Goal: Information Seeking & Learning: Find specific fact

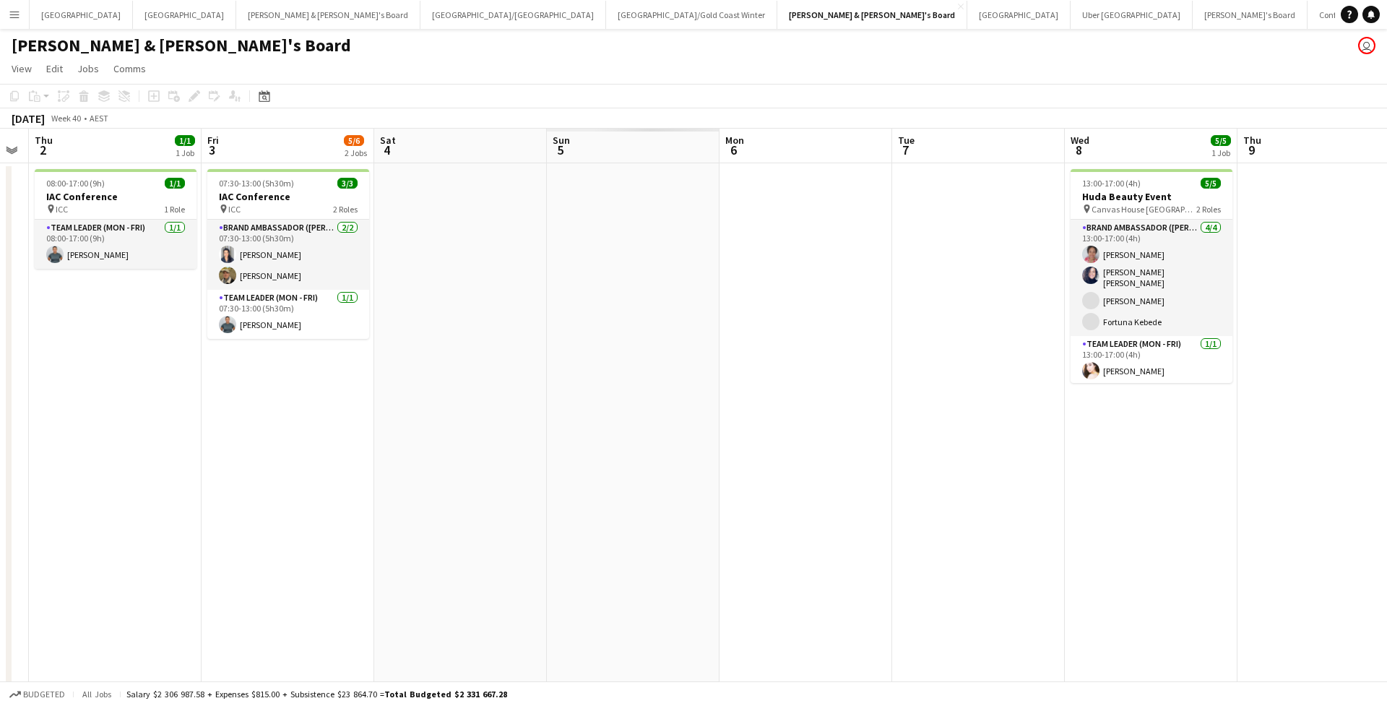
scroll to position [0, 310]
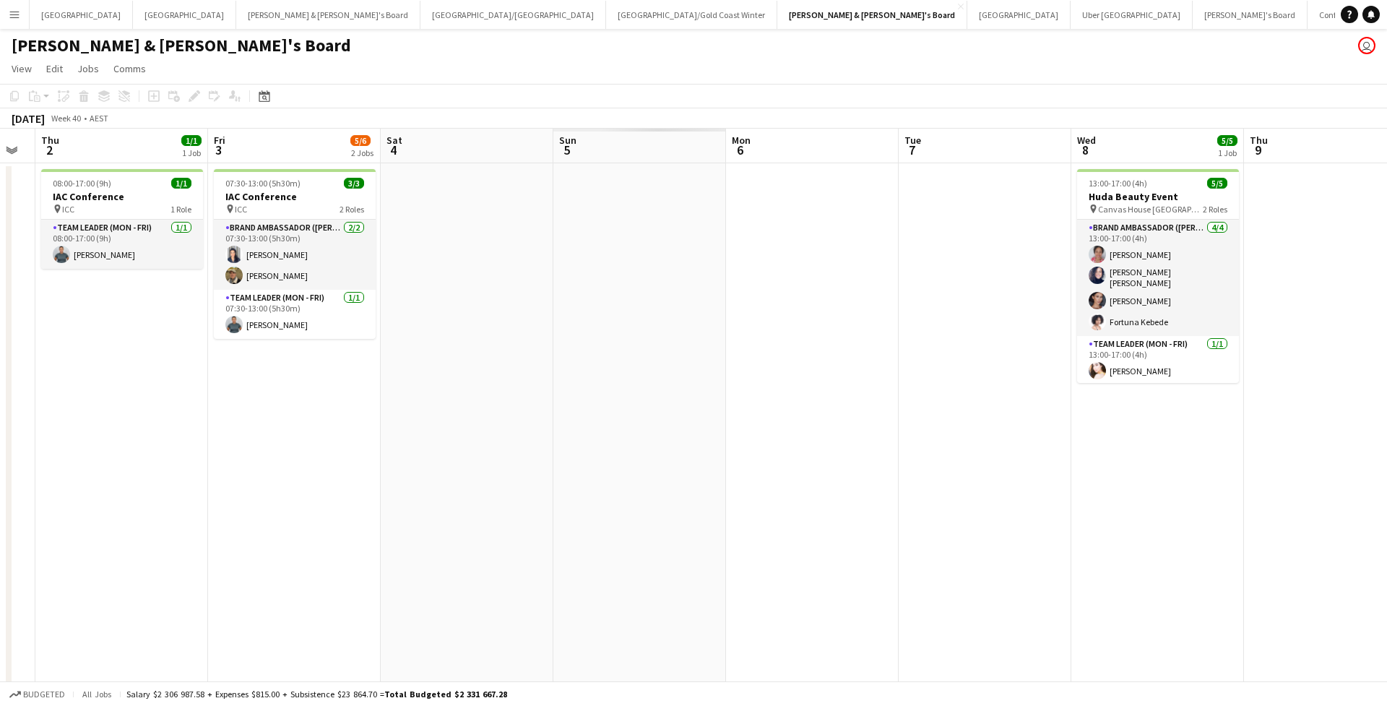
click at [644, 187] on app-date-cell at bounding box center [639, 607] width 173 height 889
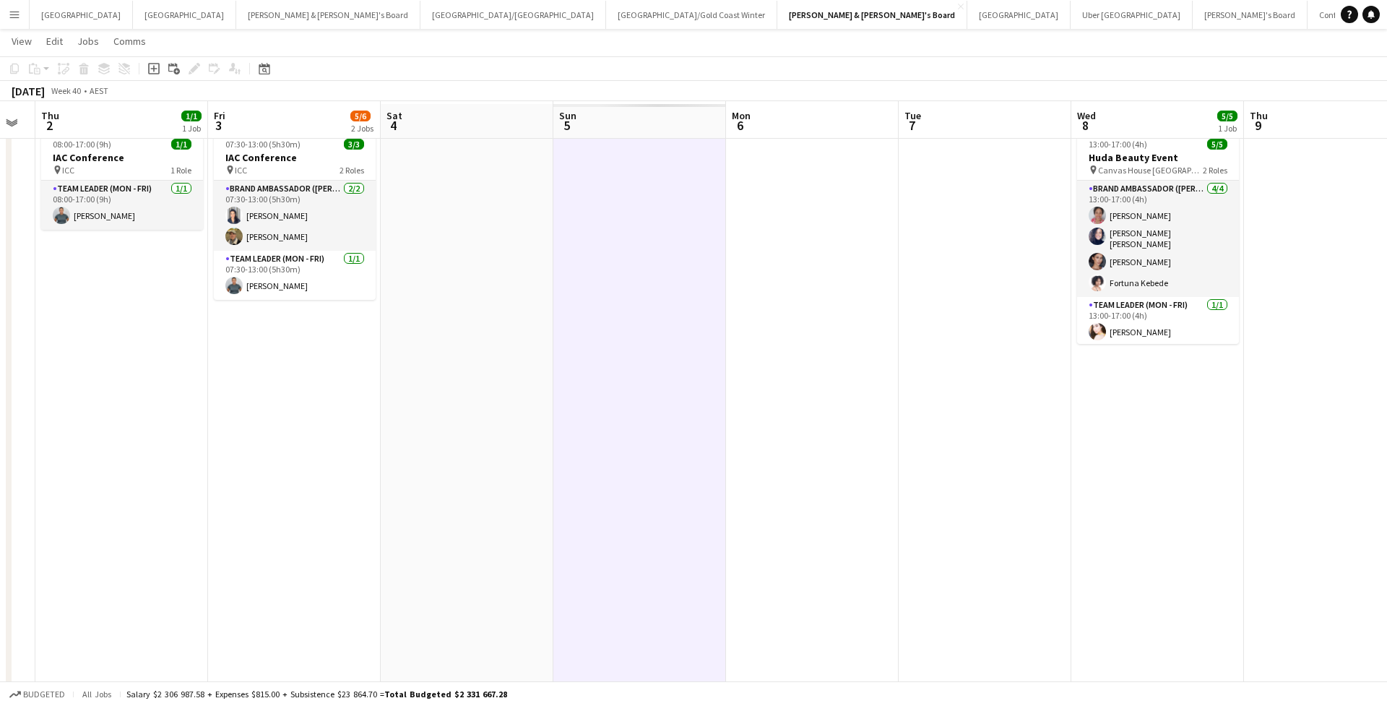
scroll to position [44, 0]
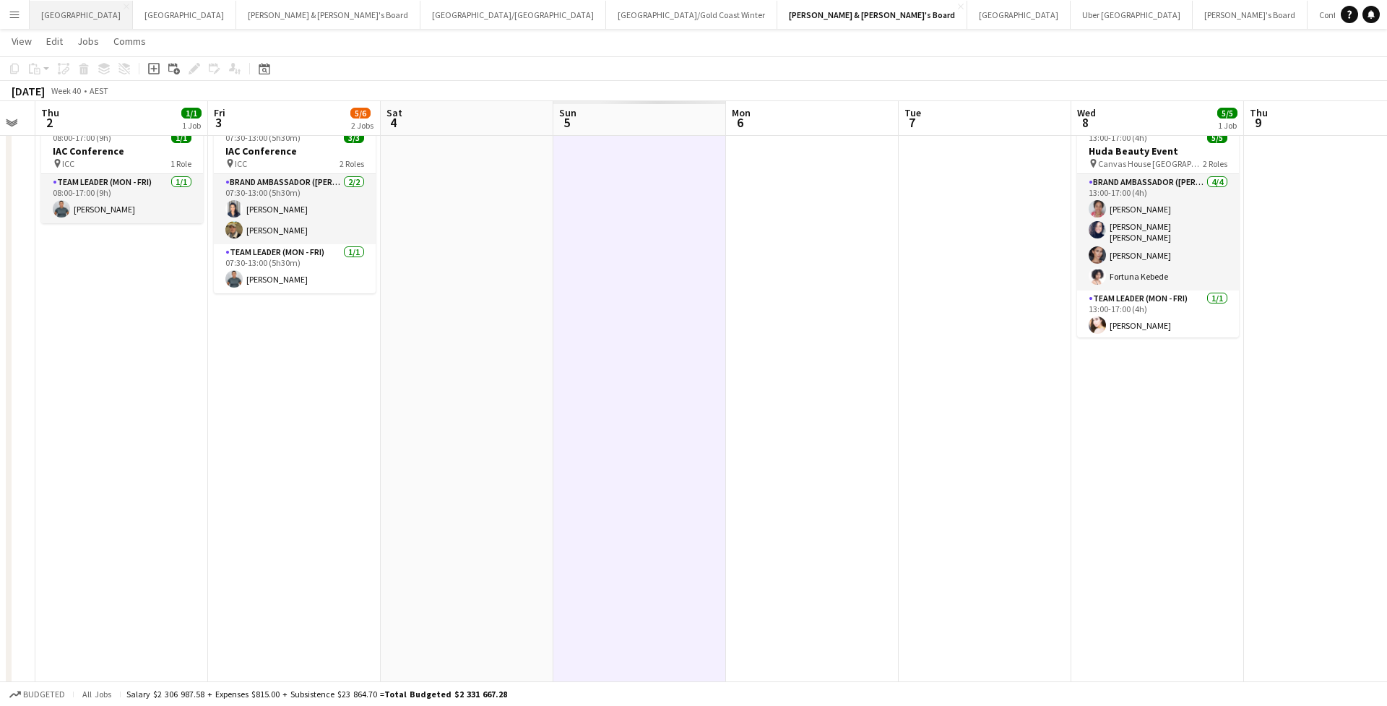
click at [53, 7] on button "Sydney Close" at bounding box center [81, 15] width 103 height 28
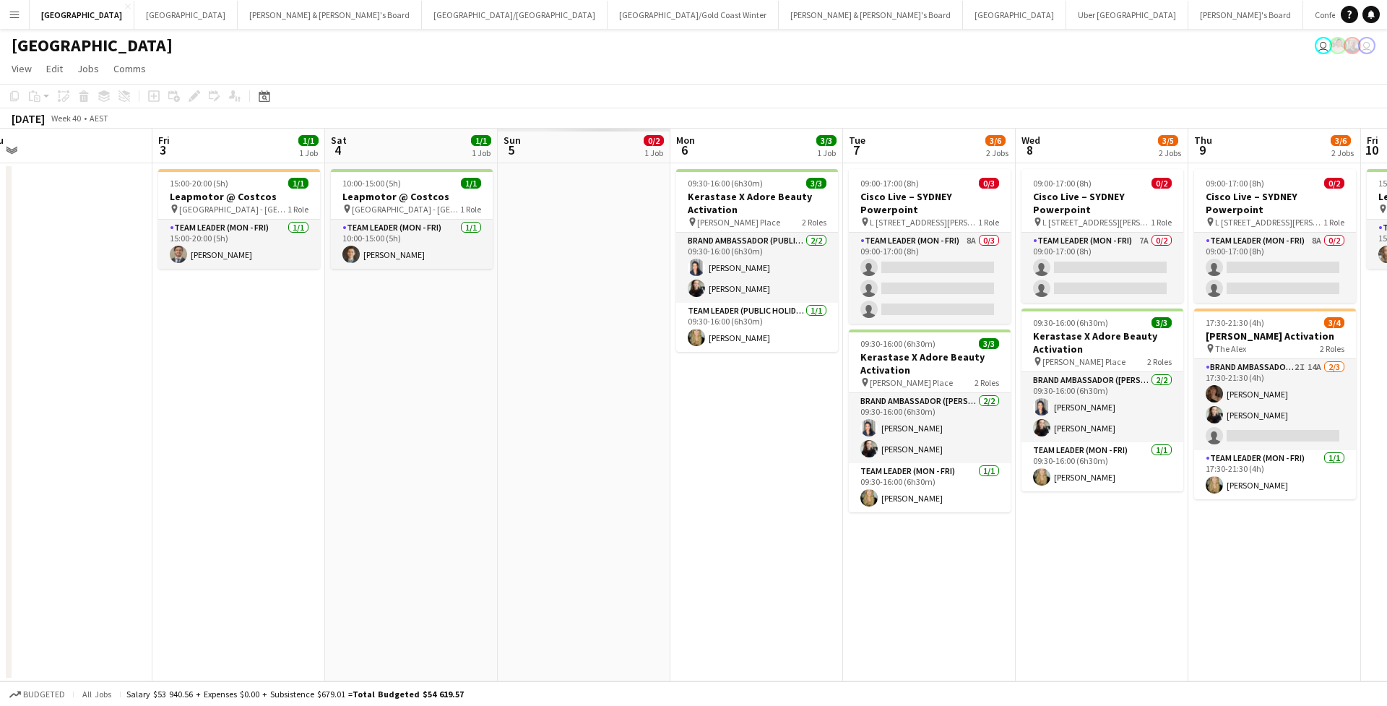
click at [594, 222] on app-date-cell at bounding box center [584, 422] width 173 height 518
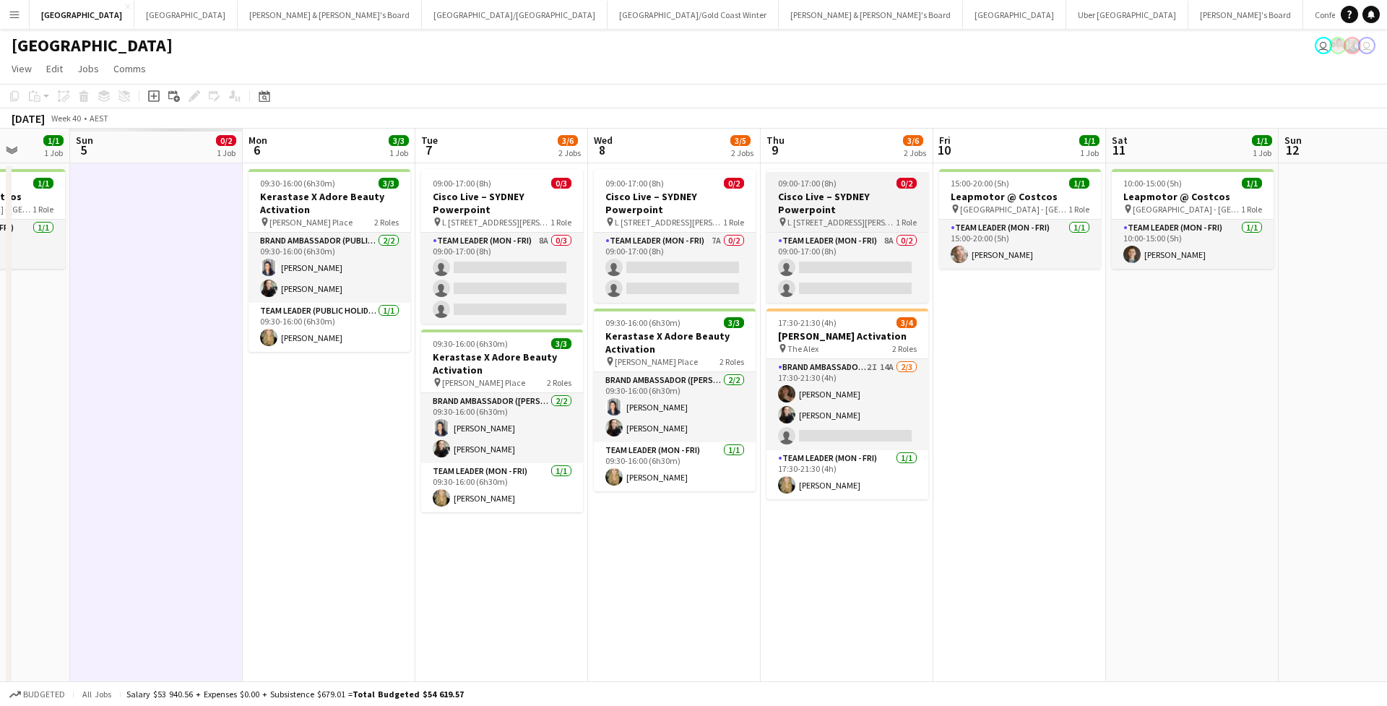
scroll to position [0, 439]
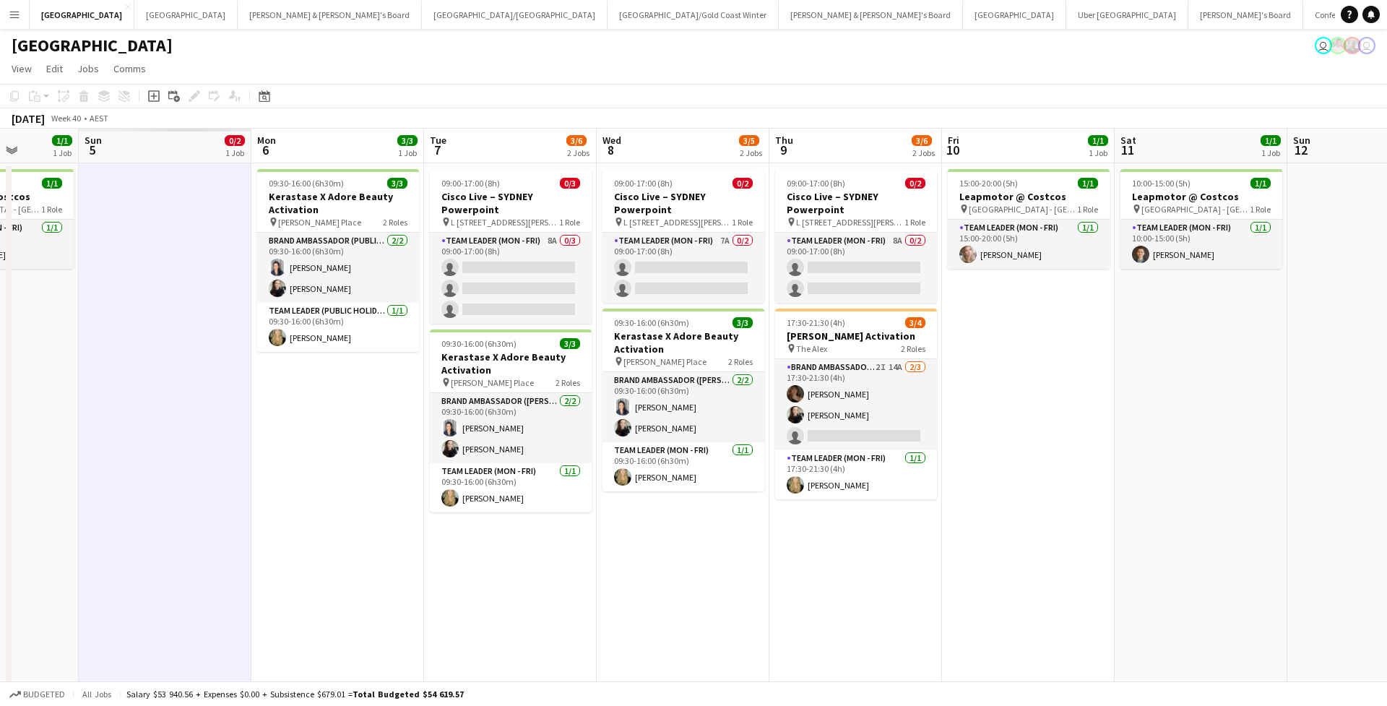
click at [20, 5] on button "Menu" at bounding box center [14, 14] width 29 height 29
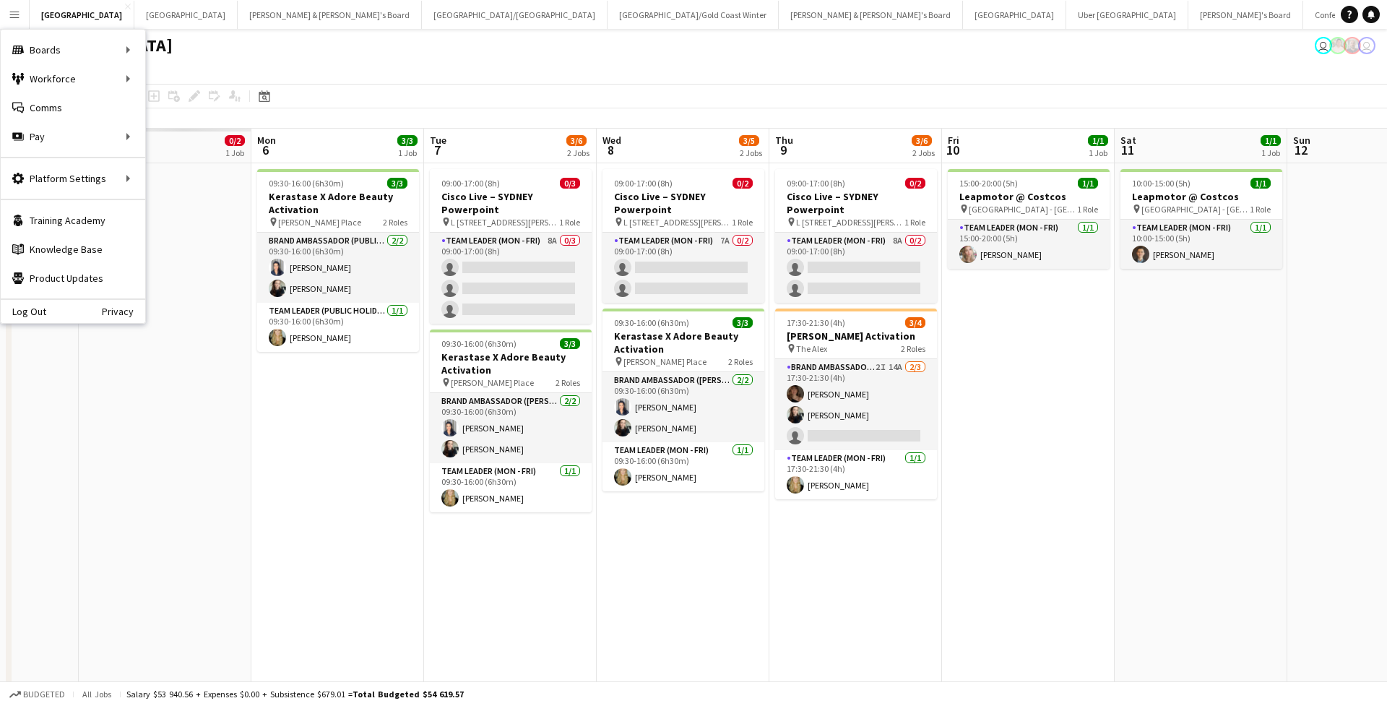
click at [395, 52] on div "Sydney user user" at bounding box center [693, 42] width 1387 height 27
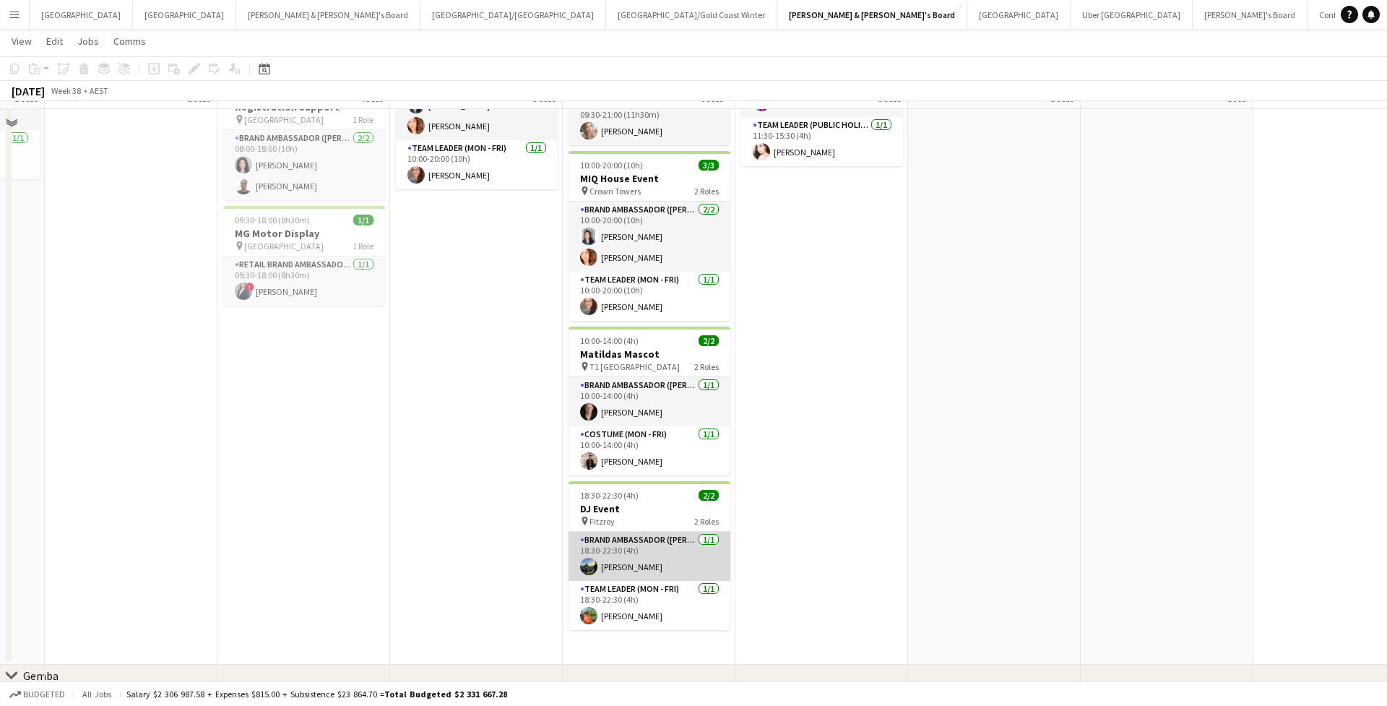
scroll to position [285, 0]
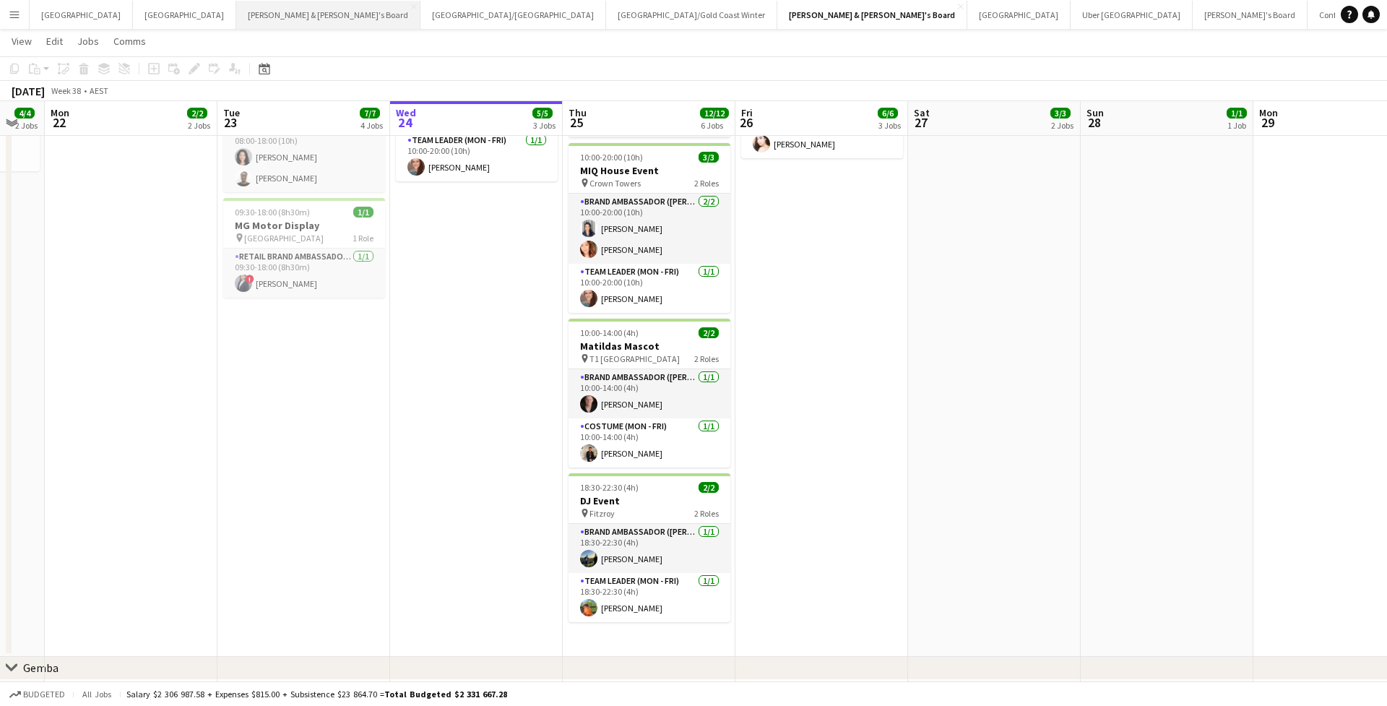
click at [236, 22] on button "James & Arrence's Board Close" at bounding box center [328, 15] width 184 height 28
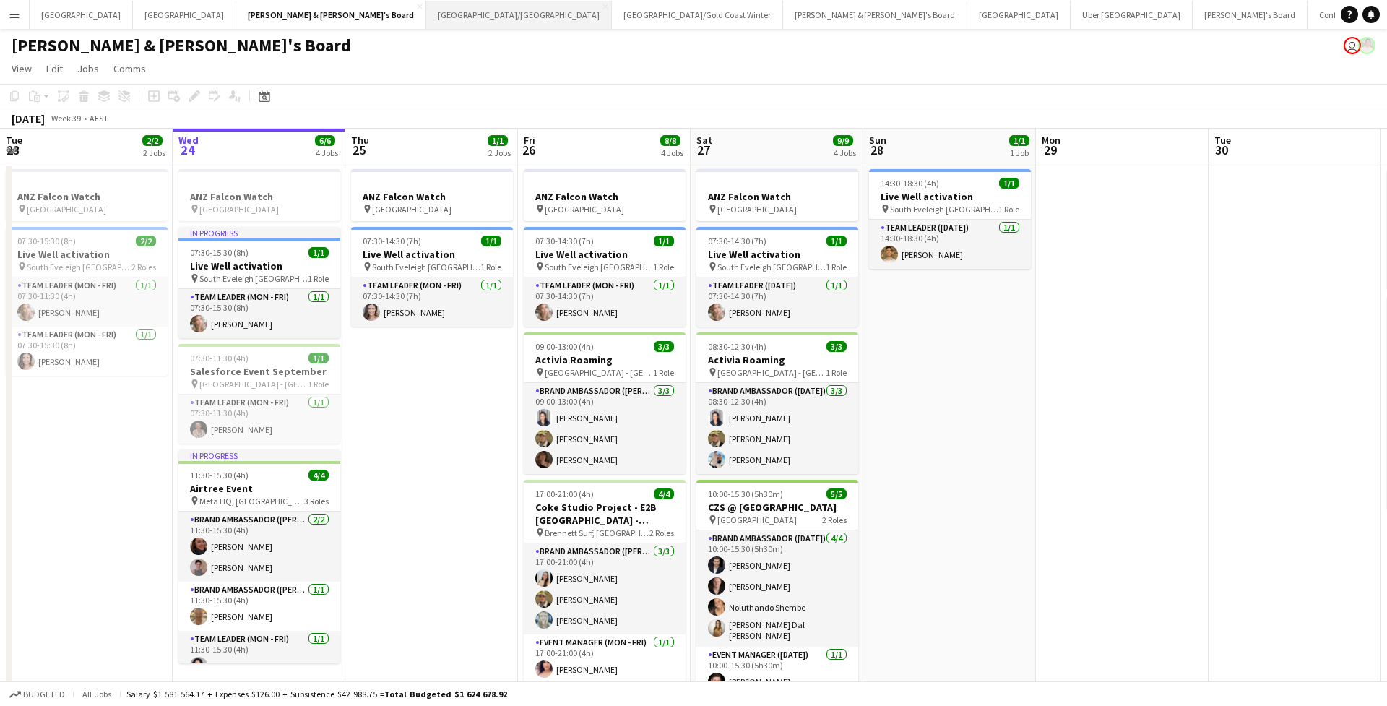
click at [426, 18] on button "Brisbane/Gold Coast Close" at bounding box center [519, 15] width 186 height 28
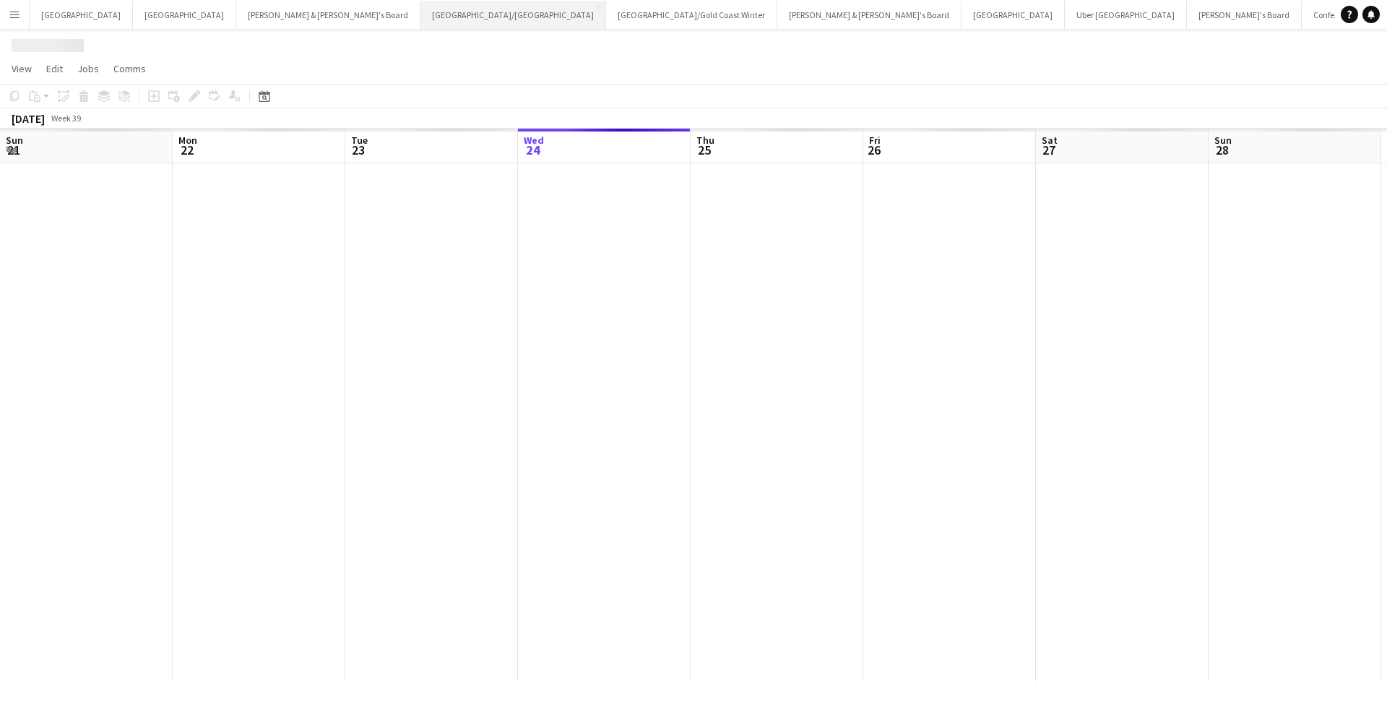
scroll to position [0, 345]
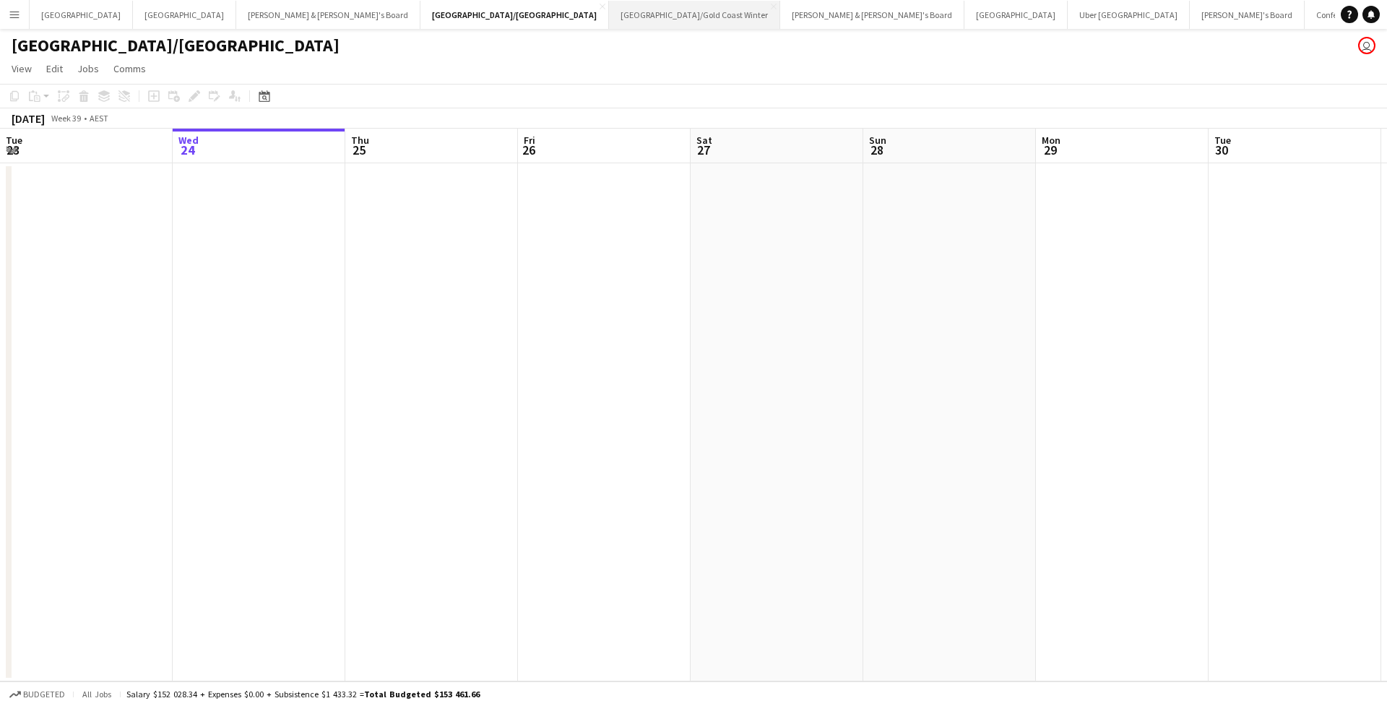
click at [609, 10] on button "Brisbane/Gold Coast Winter Close" at bounding box center [694, 15] width 171 height 28
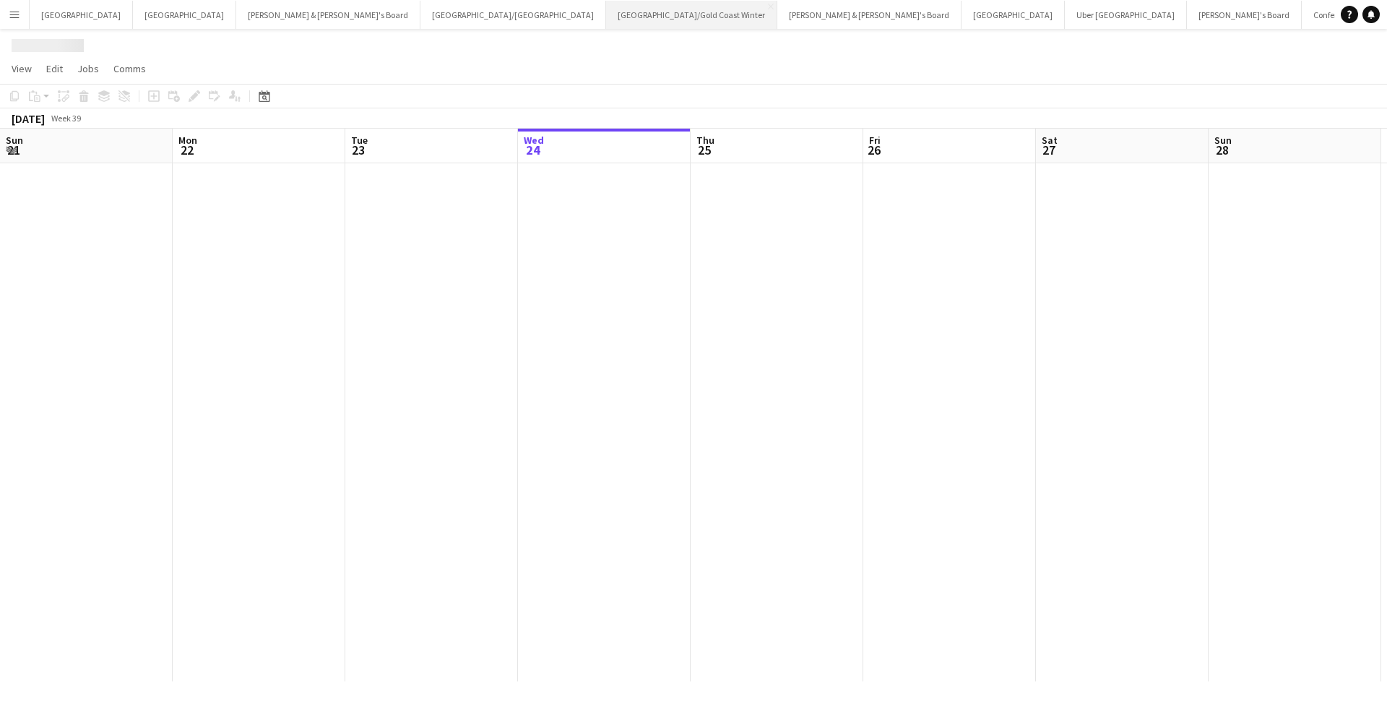
scroll to position [0, 345]
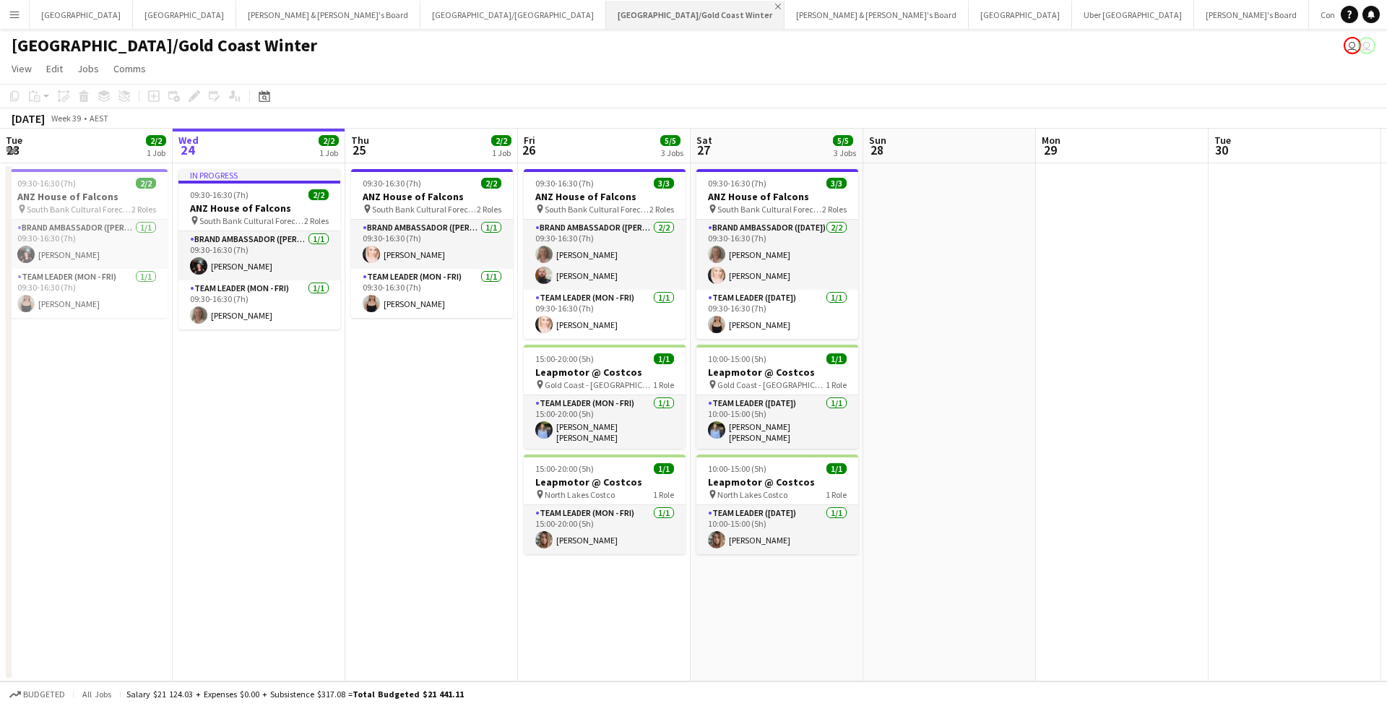
click at [775, 9] on app-icon "Close" at bounding box center [778, 7] width 6 height 6
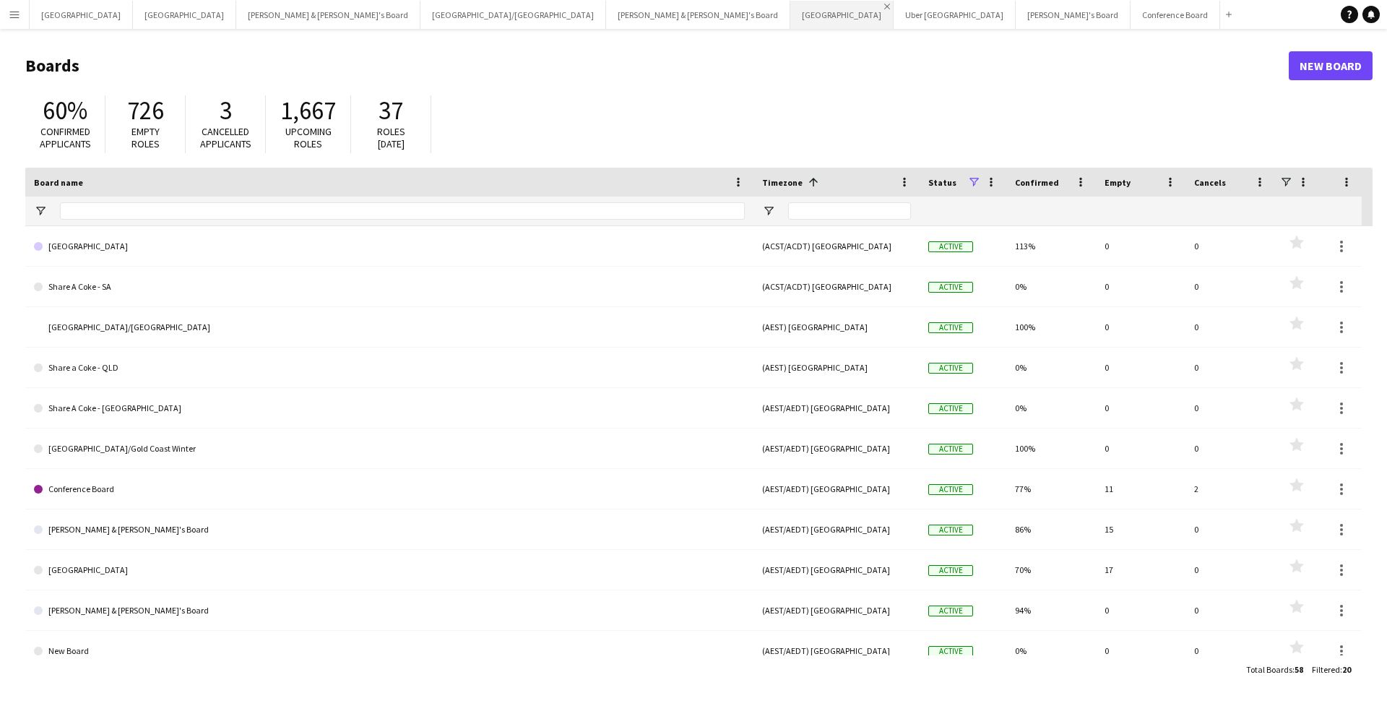
click at [884, 7] on app-icon "Close" at bounding box center [887, 7] width 6 height 6
click at [790, 13] on button "Uber Sydney Close" at bounding box center [851, 15] width 122 height 28
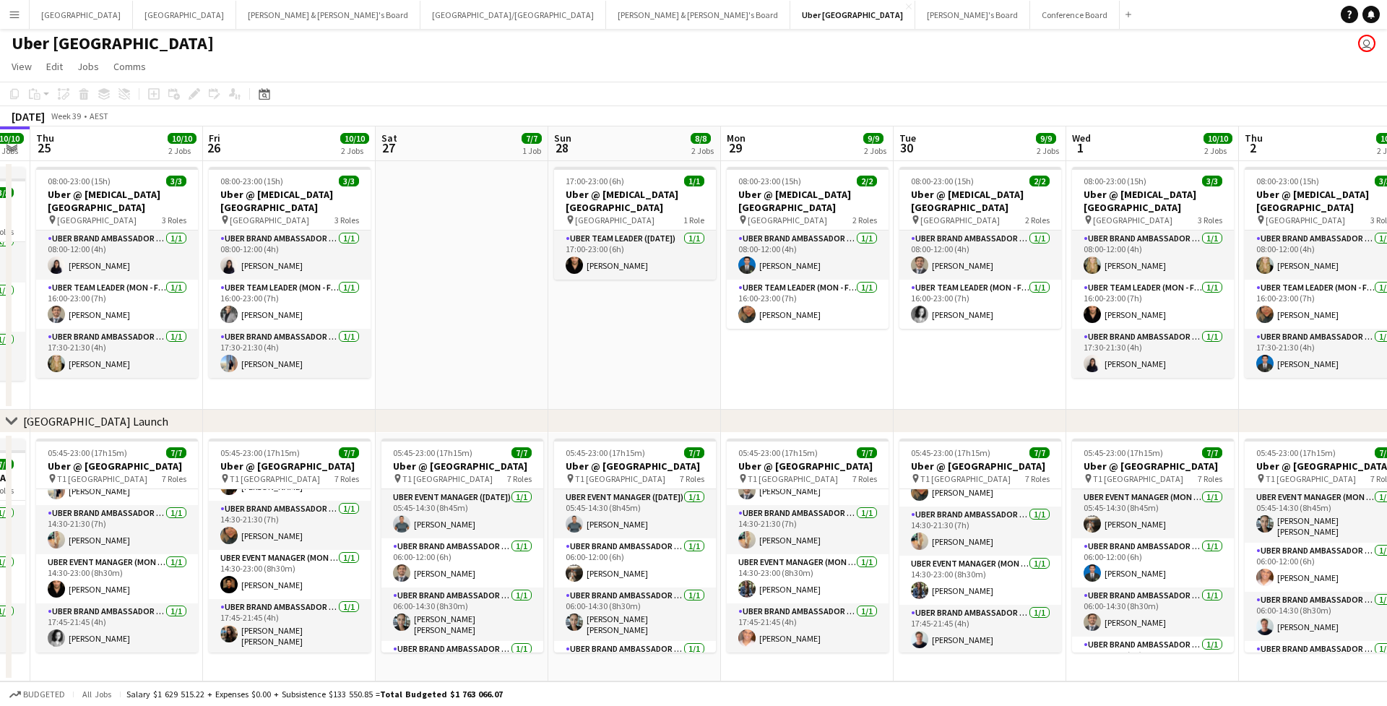
scroll to position [0, 664]
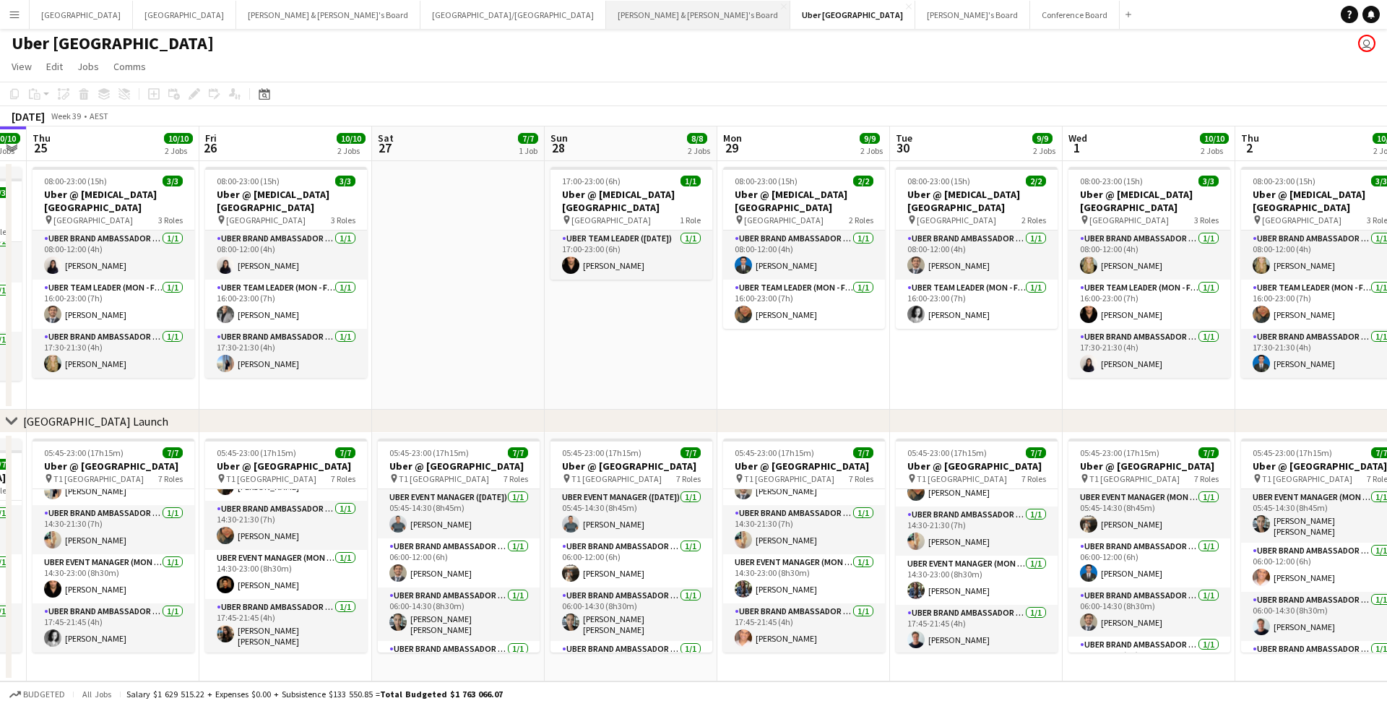
click at [606, 18] on button "Neil & Jenny's Board Close" at bounding box center [698, 15] width 184 height 28
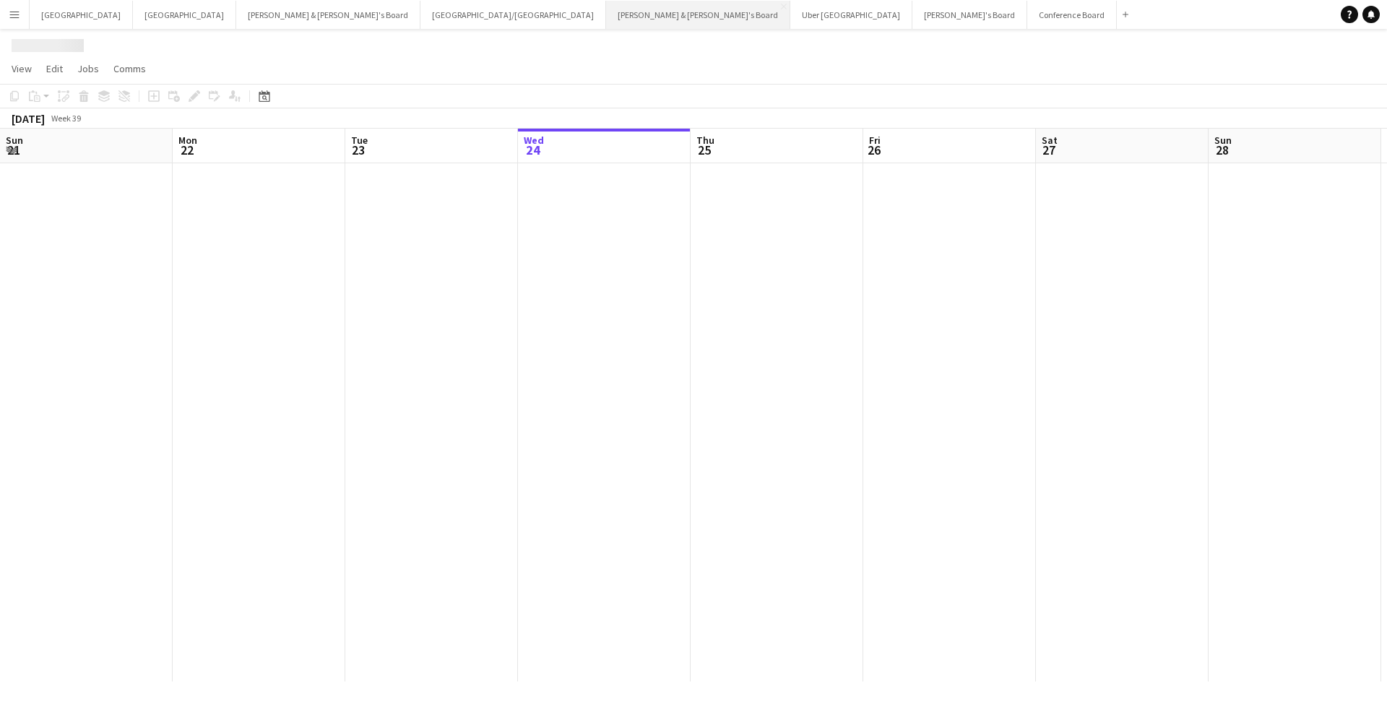
scroll to position [0, 345]
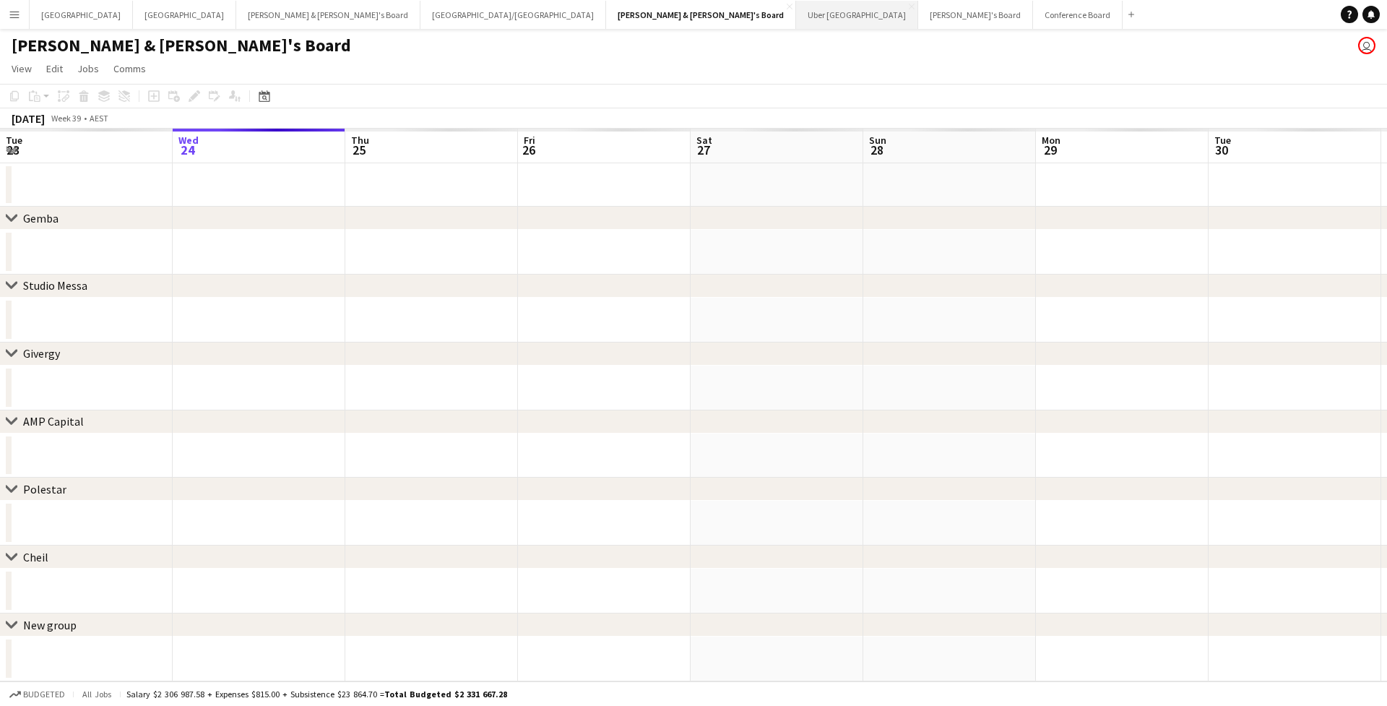
click at [796, 24] on button "Uber Sydney Close" at bounding box center [857, 15] width 122 height 28
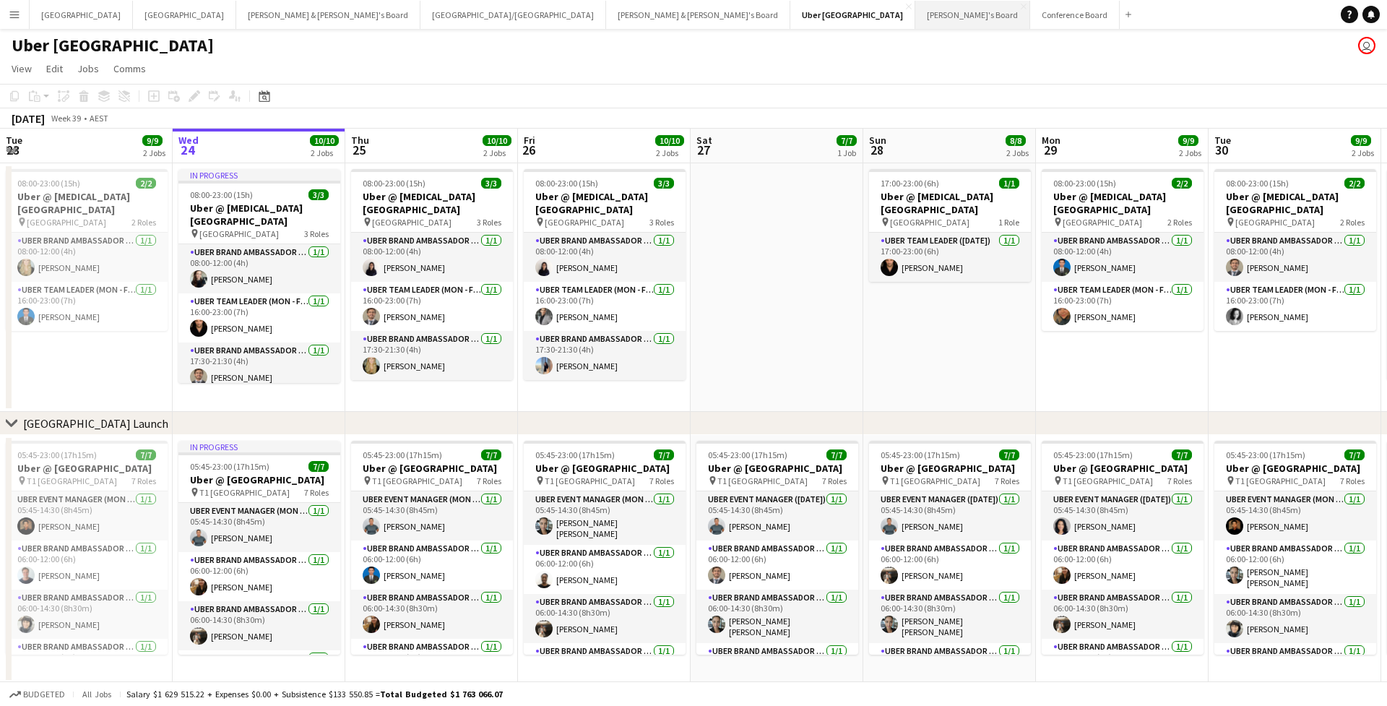
click at [915, 22] on button "Tennille's Board Close" at bounding box center [972, 15] width 115 height 28
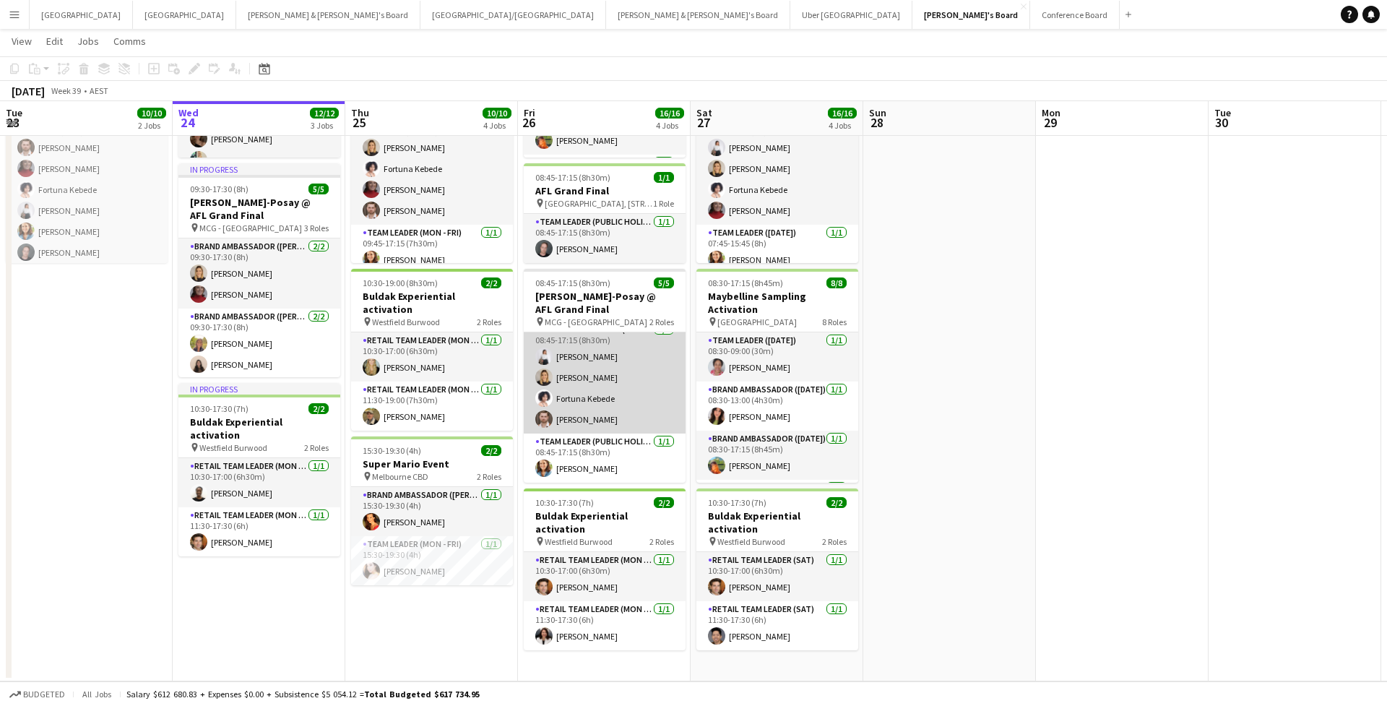
scroll to position [11, 0]
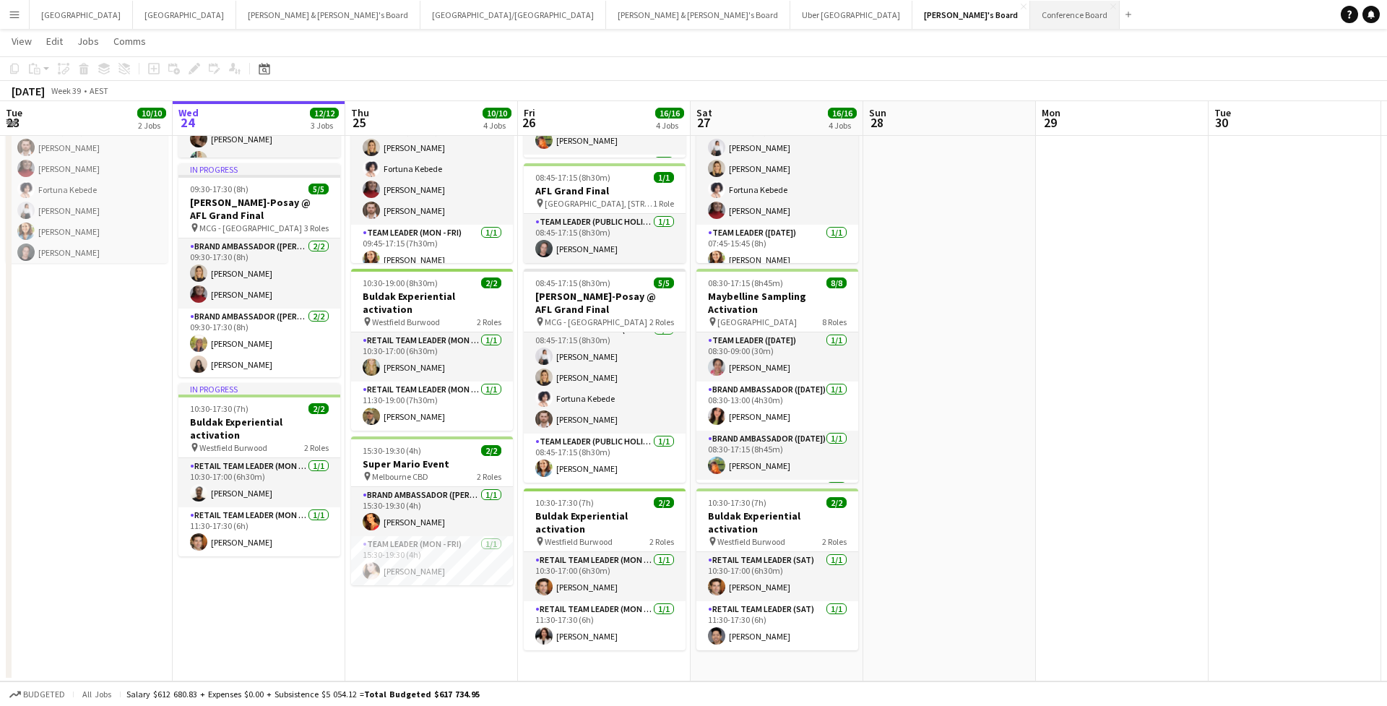
click at [1030, 12] on button "Conference Board Close" at bounding box center [1075, 15] width 90 height 28
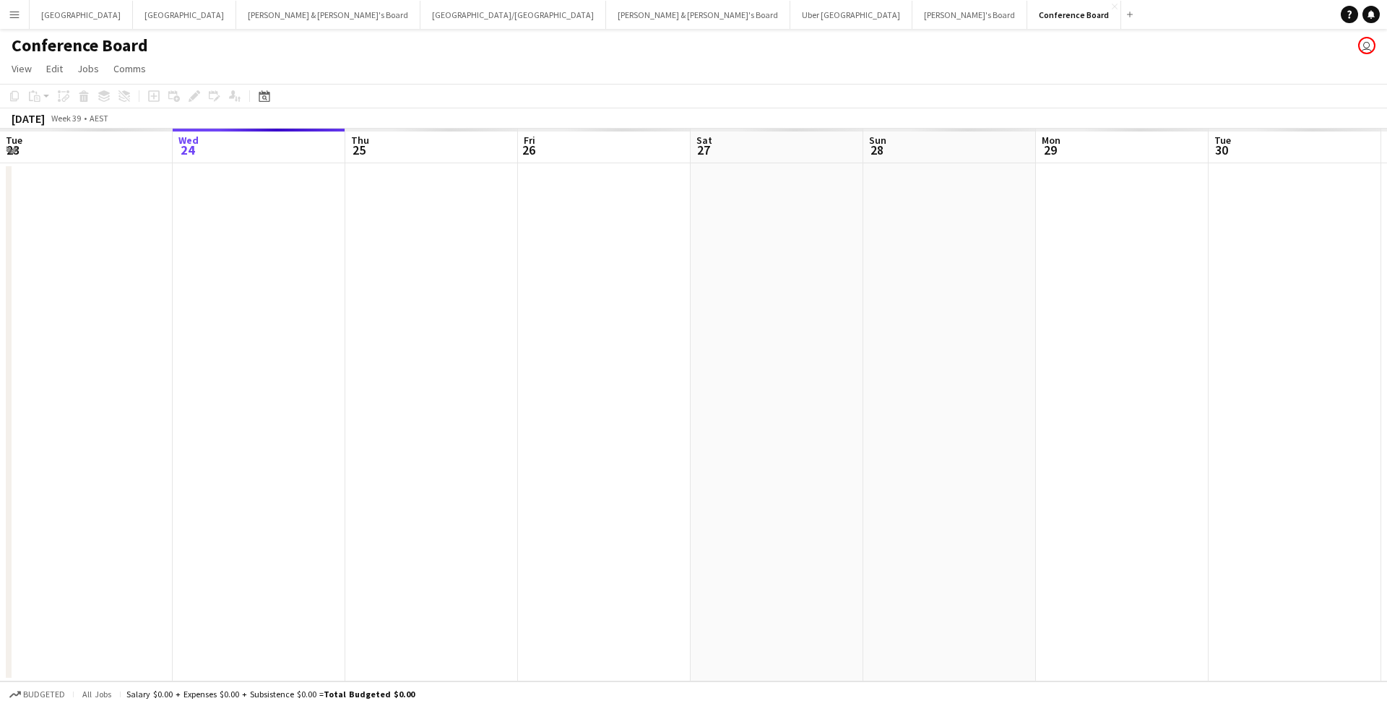
click at [14, 14] on app-icon "Menu" at bounding box center [15, 15] width 12 height 12
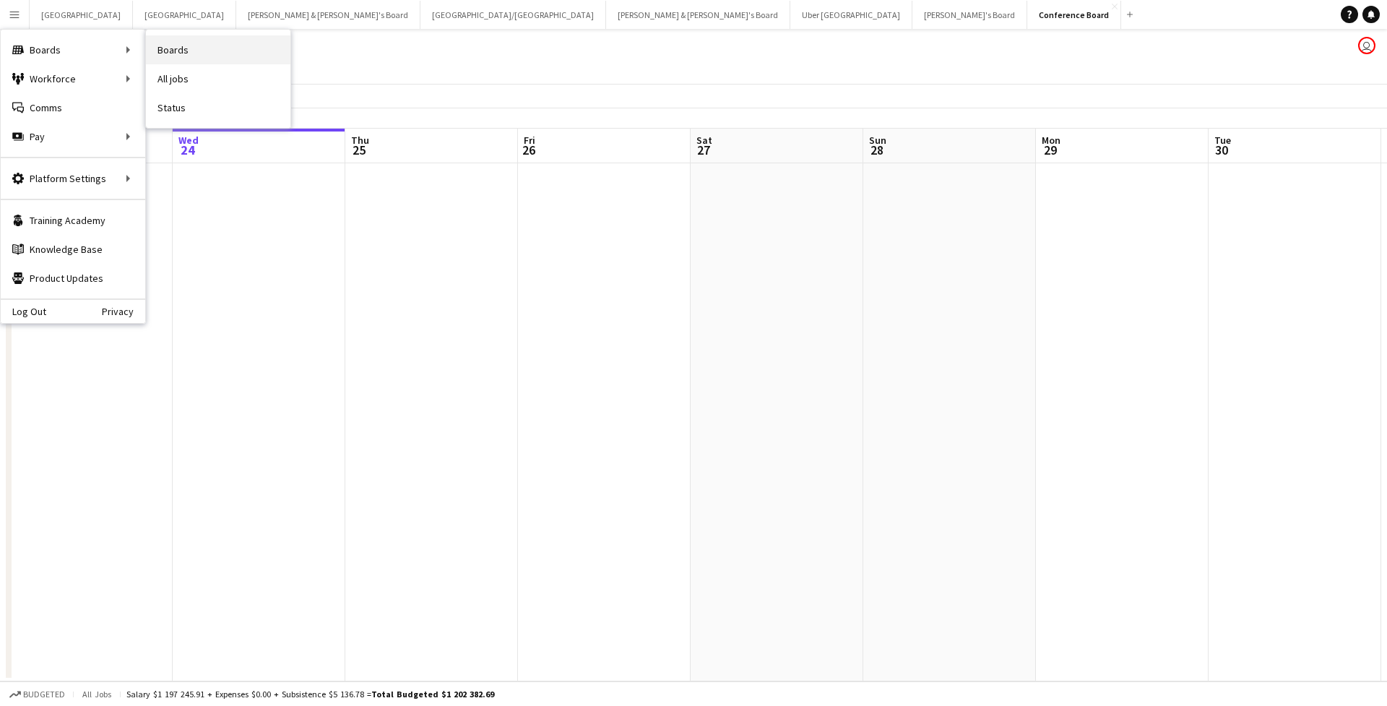
click at [161, 43] on link "Boards" at bounding box center [218, 49] width 144 height 29
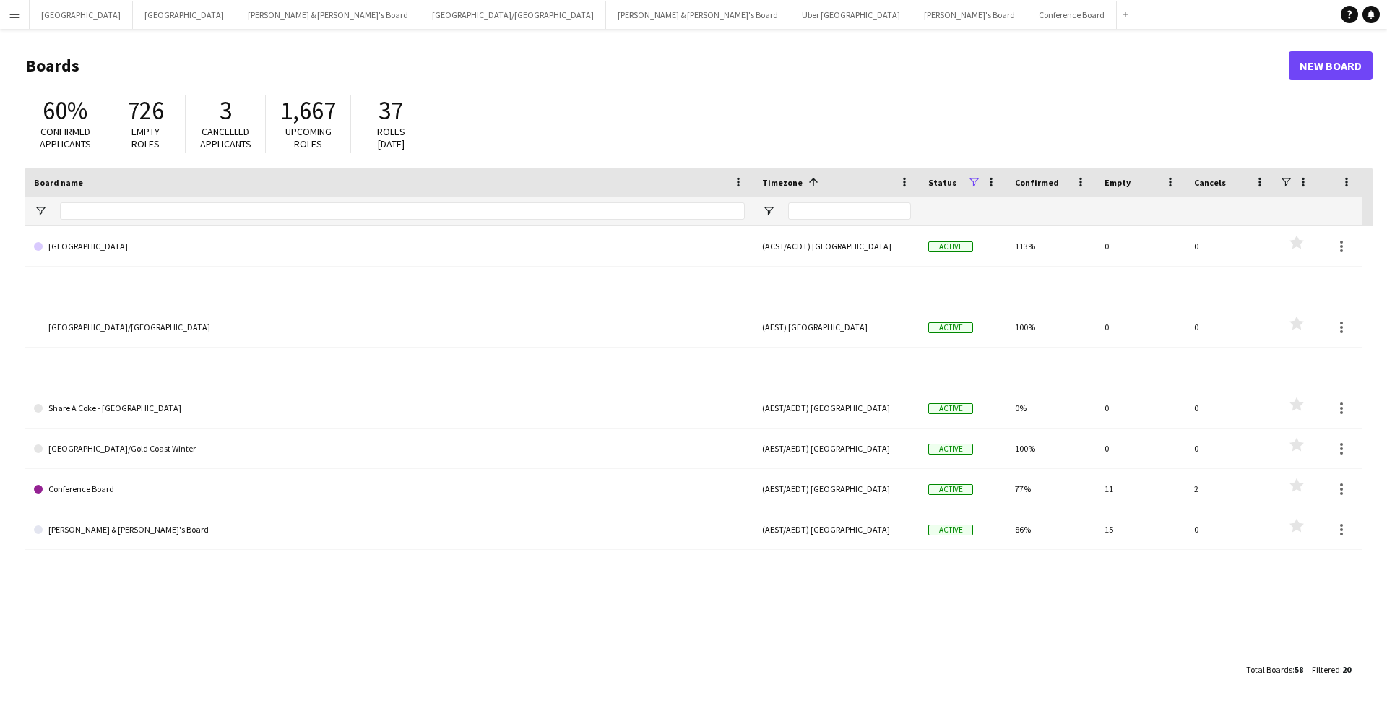
click at [13, 20] on button "Menu" at bounding box center [14, 14] width 29 height 29
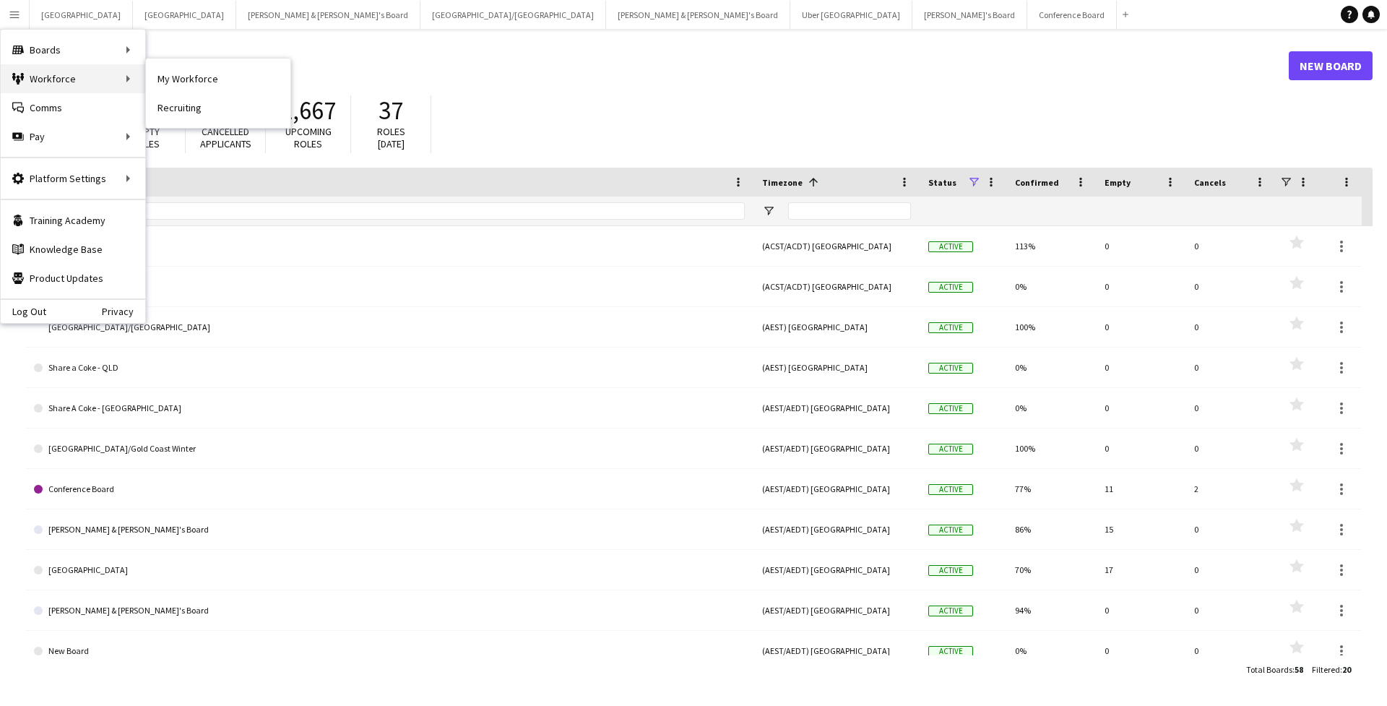
click at [62, 72] on div "Workforce Workforce" at bounding box center [73, 78] width 144 height 29
click at [193, 74] on link "My Workforce" at bounding box center [218, 78] width 144 height 29
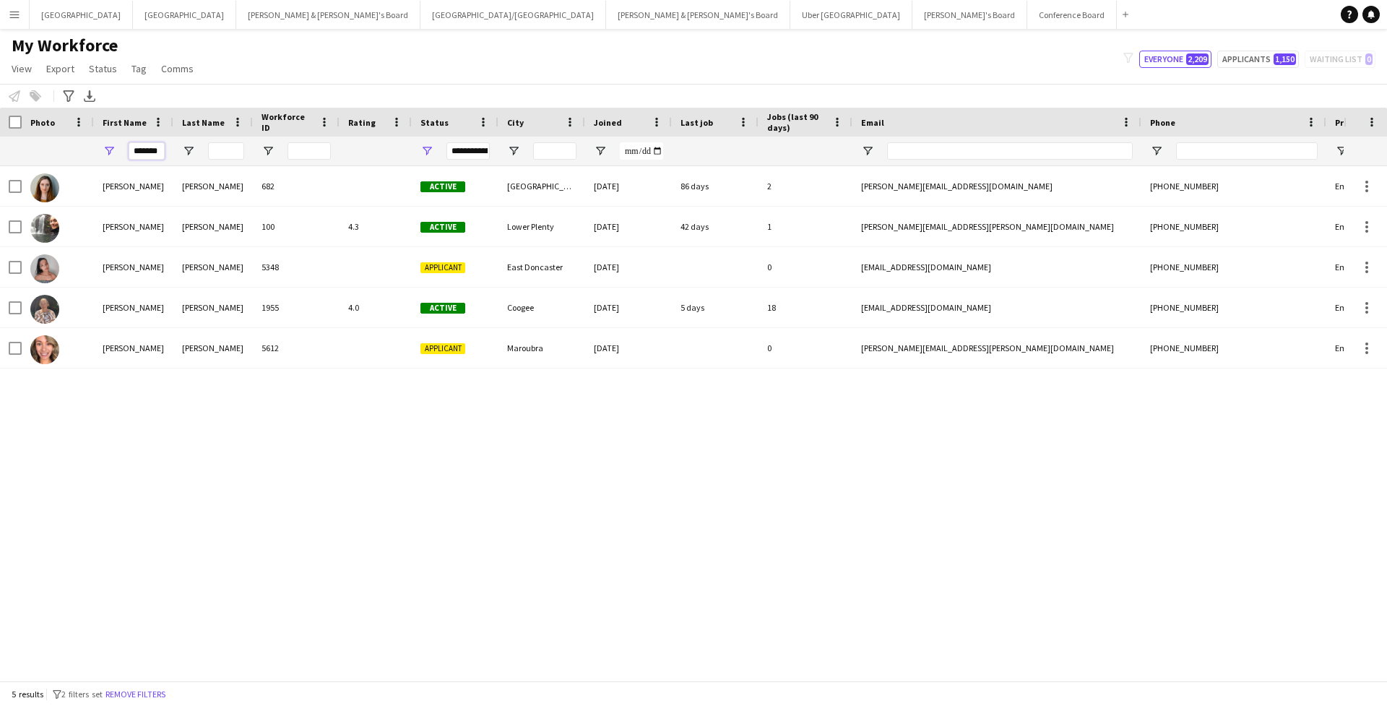
click at [150, 152] on input "*******" at bounding box center [147, 150] width 36 height 17
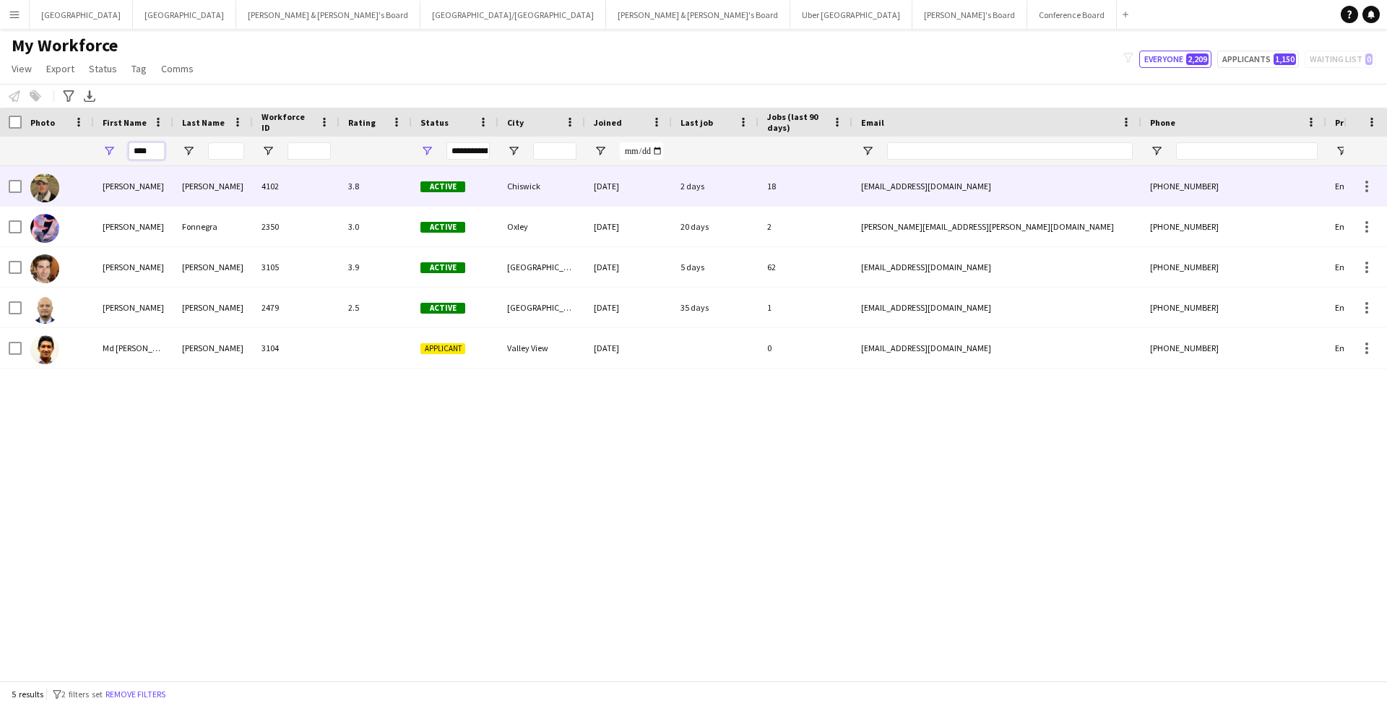
type input "****"
drag, startPoint x: 144, startPoint y: 174, endPoint x: 114, endPoint y: 203, distance: 41.9
click at [114, 203] on div "Juan Fernando" at bounding box center [133, 186] width 79 height 40
click at [114, 195] on div "Juan Fernando" at bounding box center [133, 186] width 79 height 40
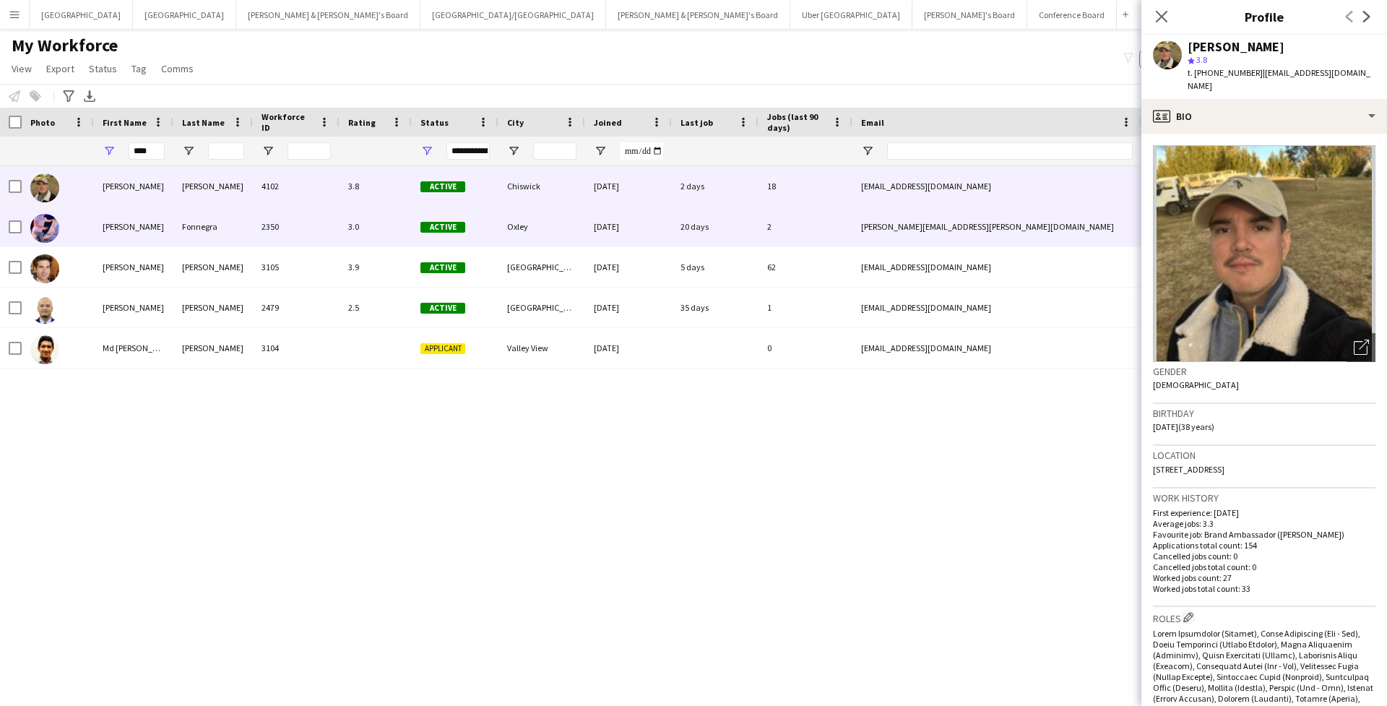
click at [141, 222] on div "Juan" at bounding box center [133, 227] width 79 height 40
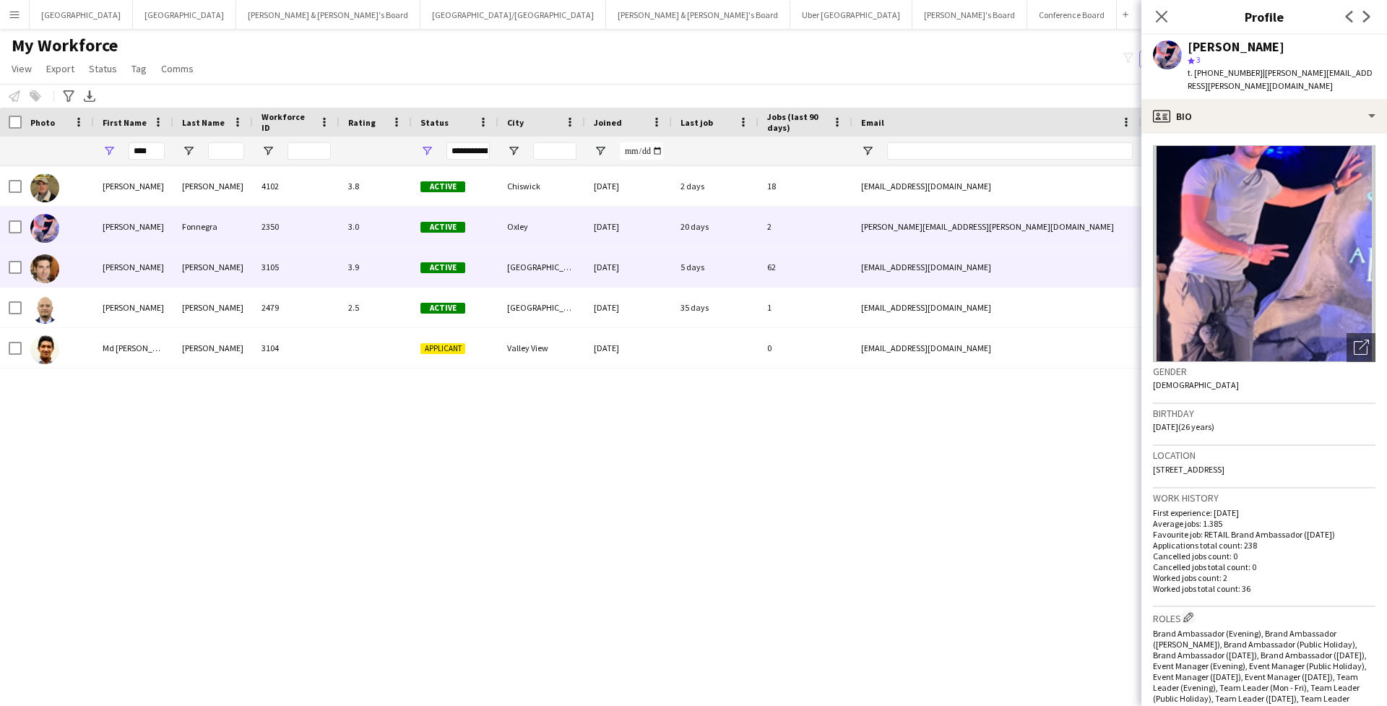
click at [192, 260] on div "Montes" at bounding box center [212, 267] width 79 height 40
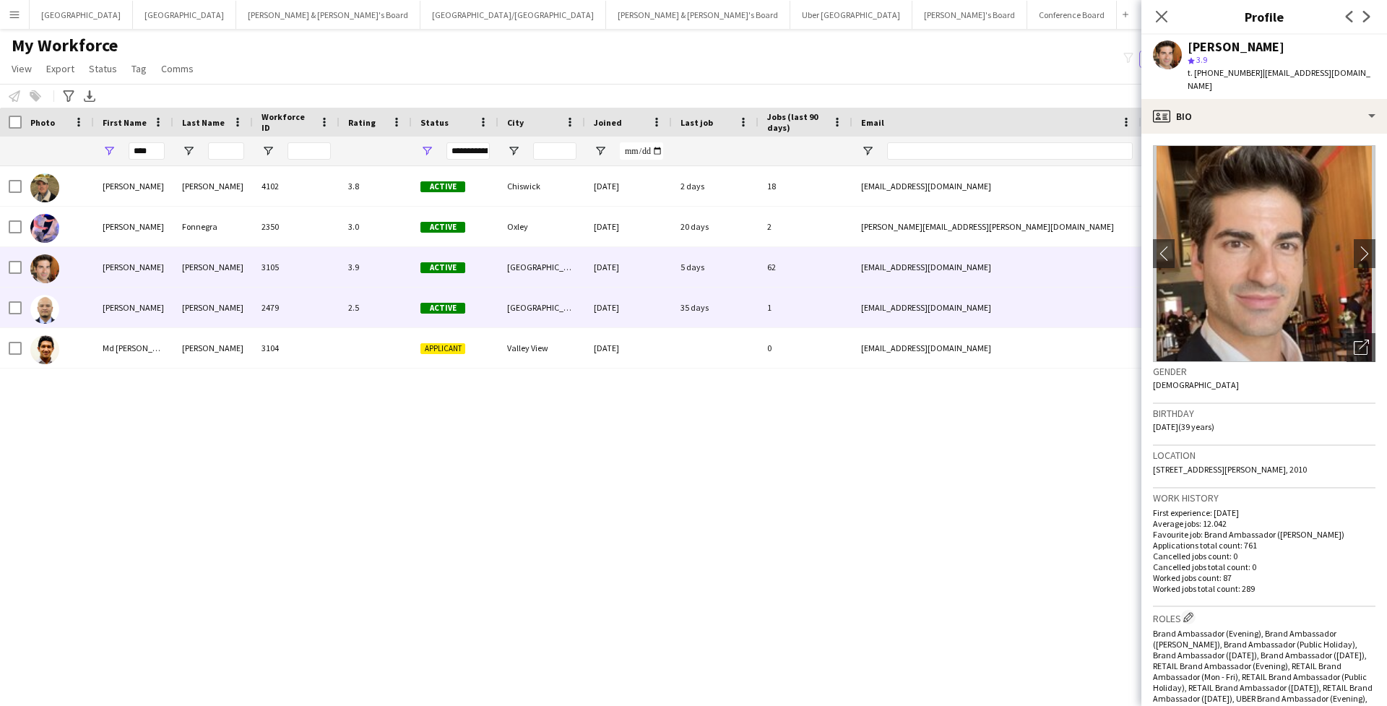
click at [176, 311] on div "Guillermo" at bounding box center [212, 308] width 79 height 40
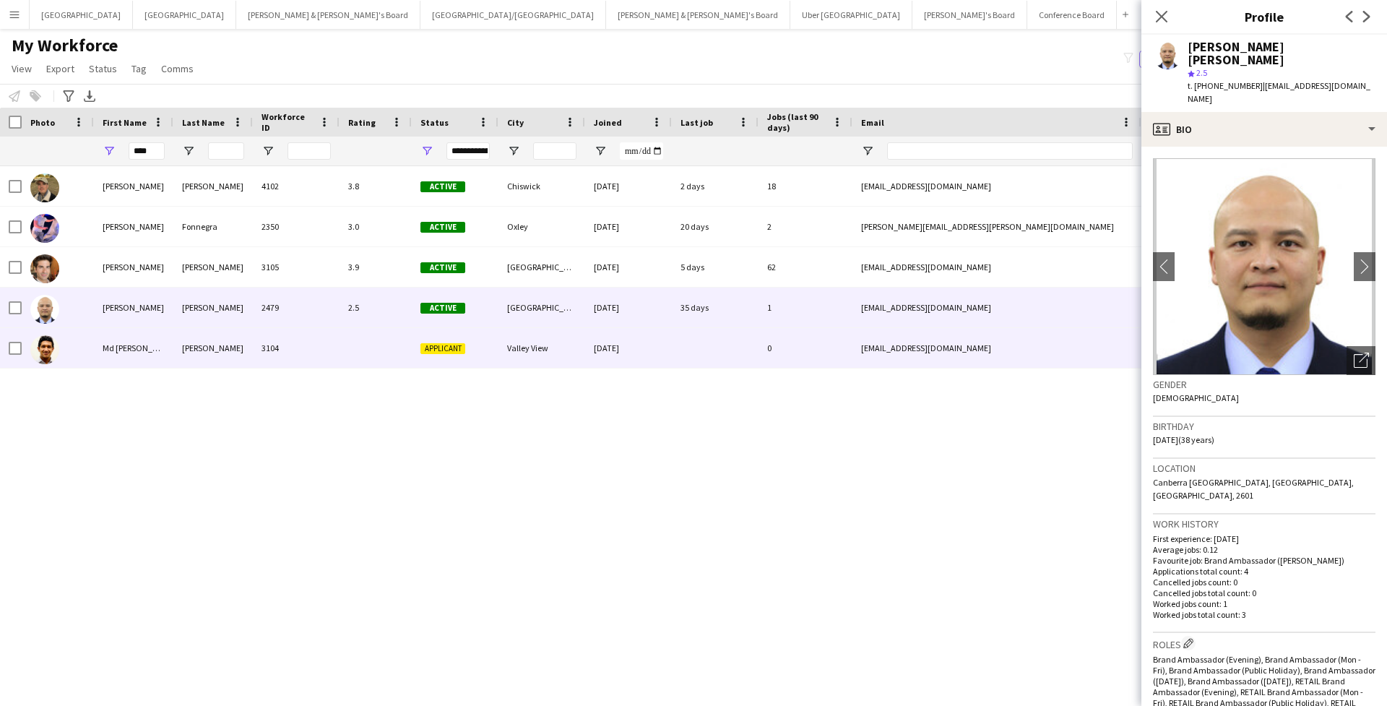
click at [160, 336] on div "Md Rejuan Hassan" at bounding box center [133, 348] width 79 height 40
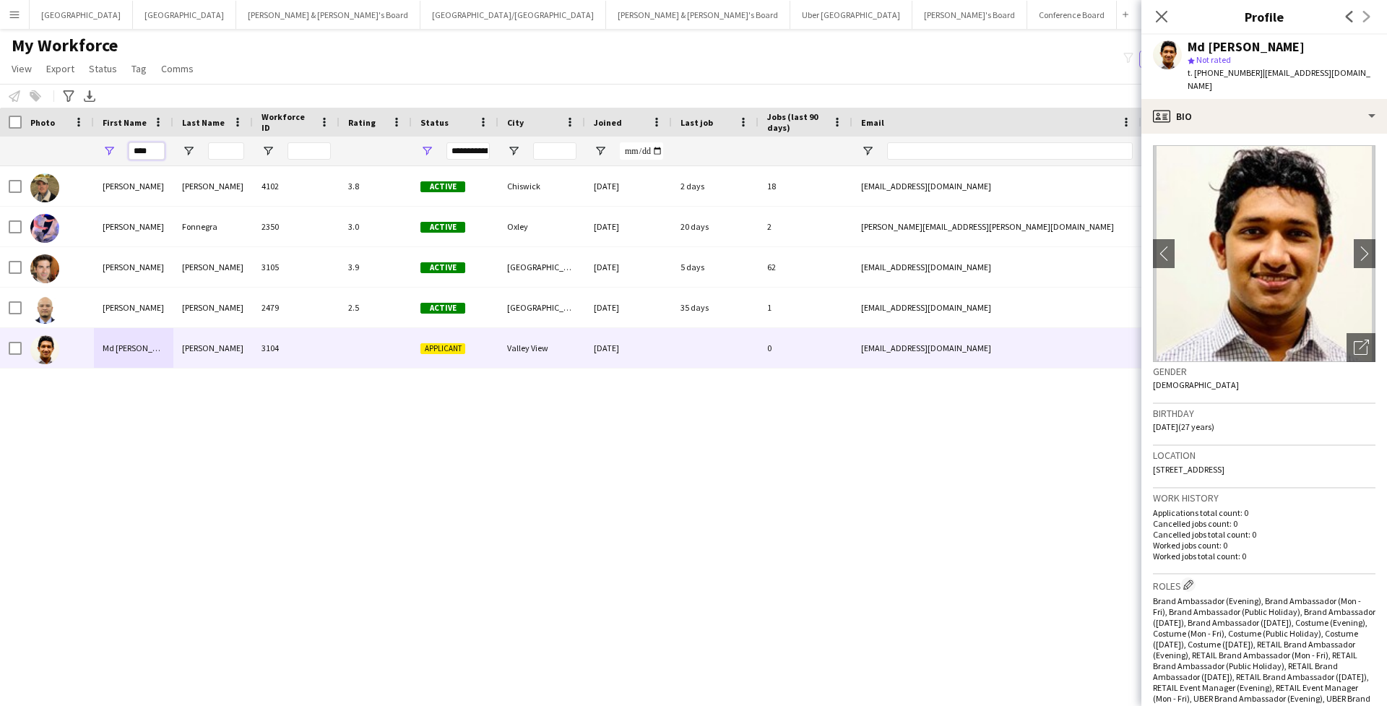
click at [147, 148] on input "****" at bounding box center [147, 150] width 36 height 17
click at [146, 144] on input "****" at bounding box center [147, 150] width 36 height 17
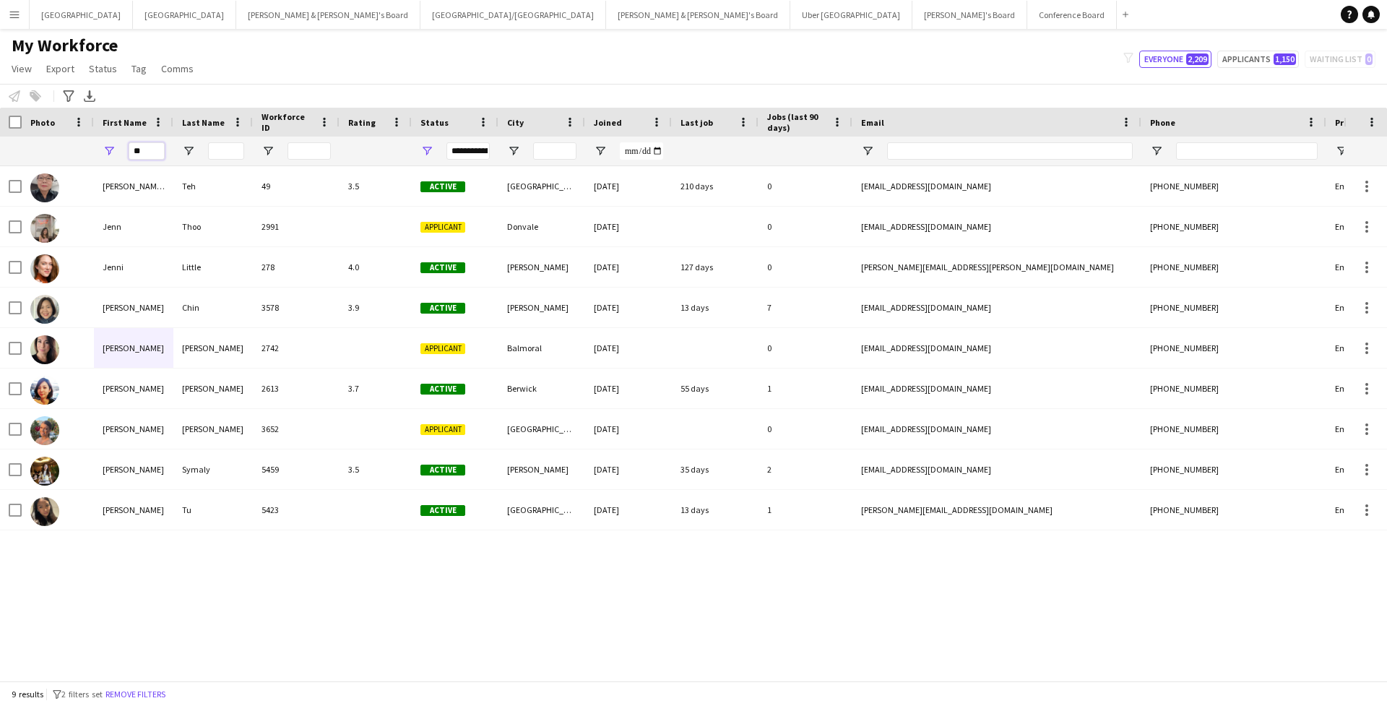
type input "*"
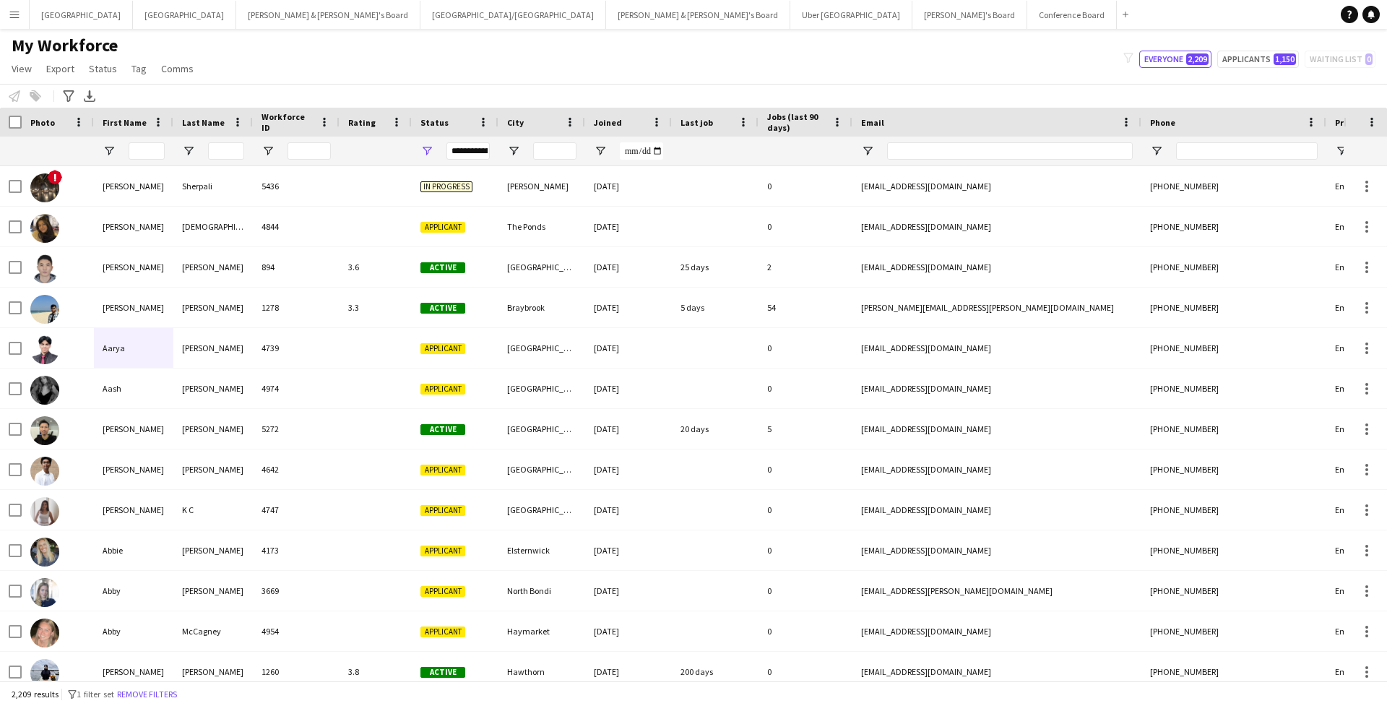
click at [353, 159] on div at bounding box center [375, 151] width 55 height 29
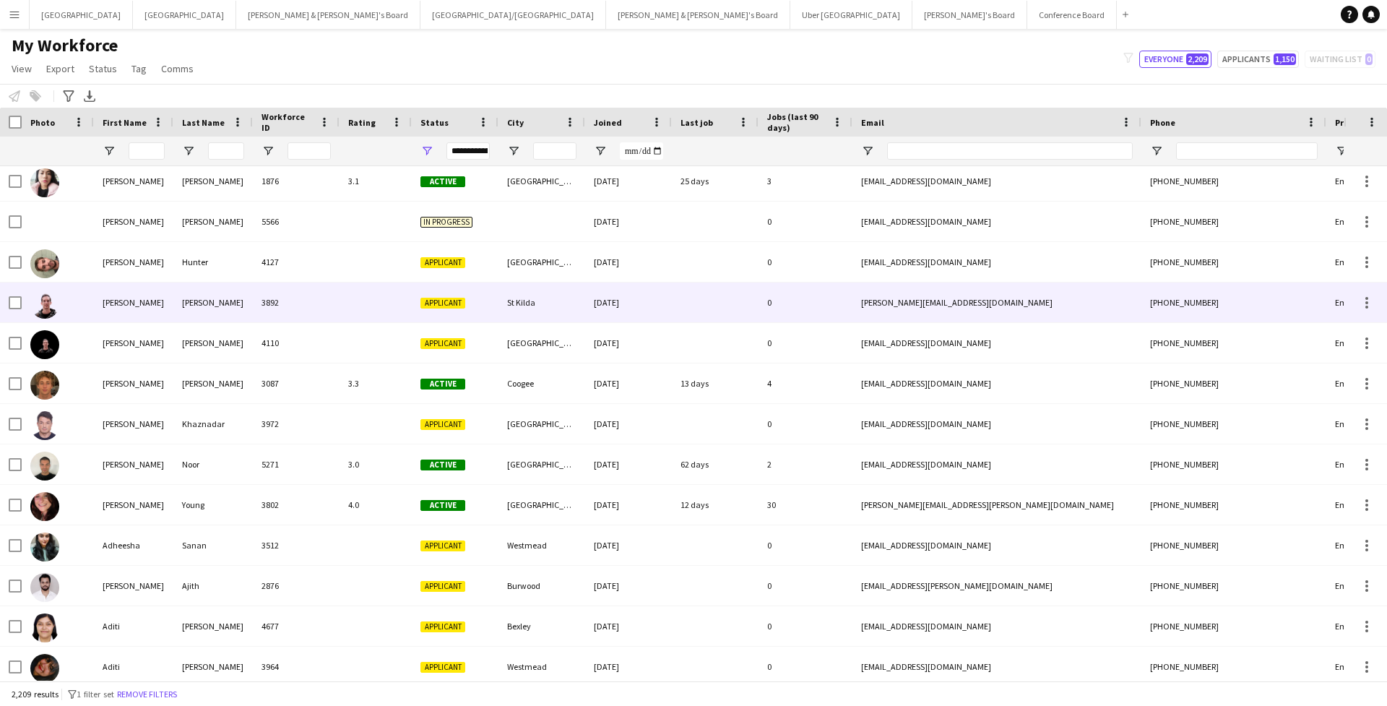
scroll to position [1035, 0]
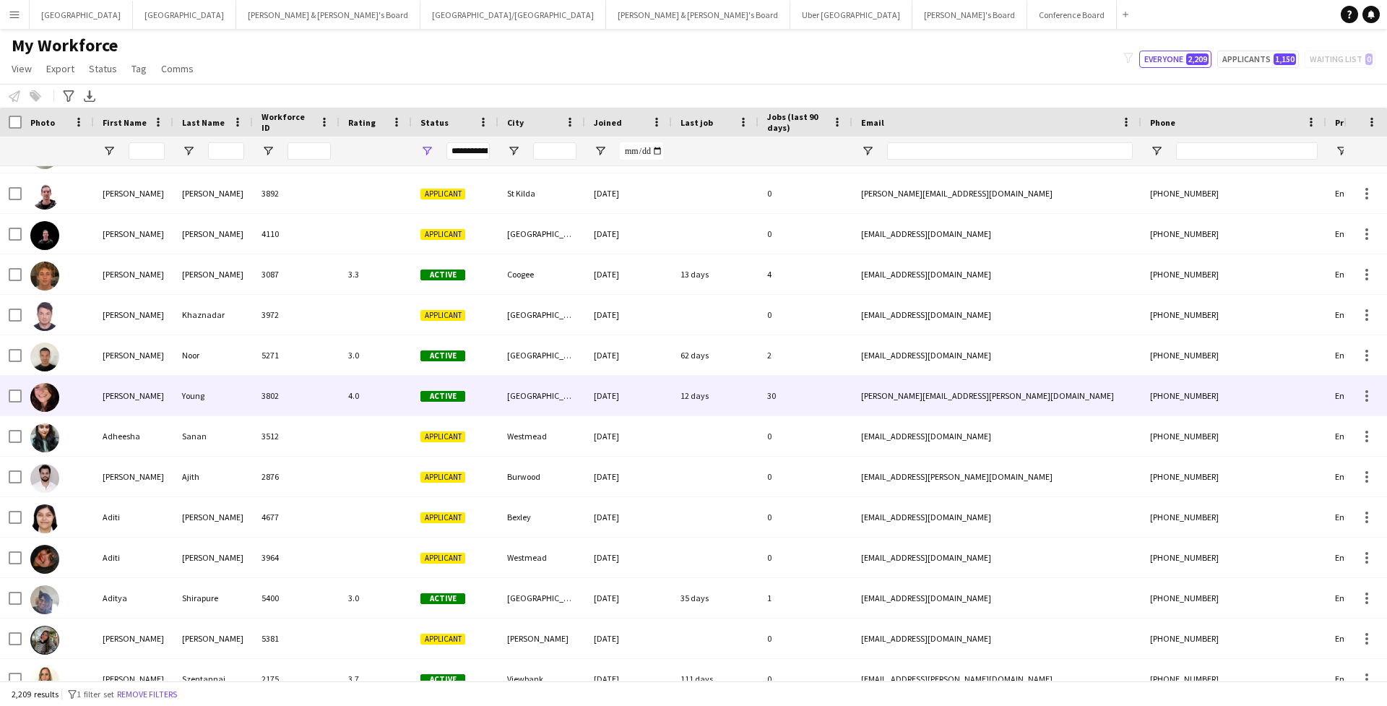
click at [222, 400] on div "Young" at bounding box center [212, 396] width 79 height 40
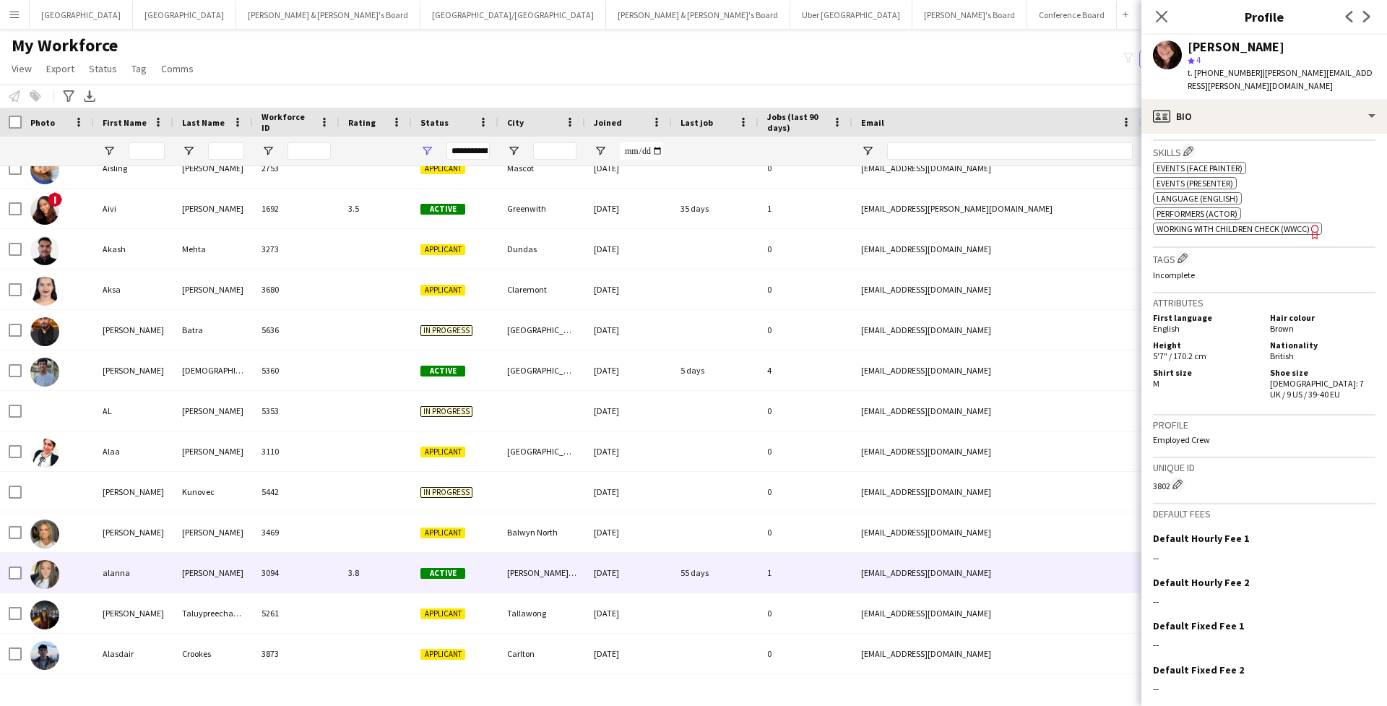
click at [315, 569] on div "3094" at bounding box center [296, 573] width 87 height 40
